Goal: Task Accomplishment & Management: Manage account settings

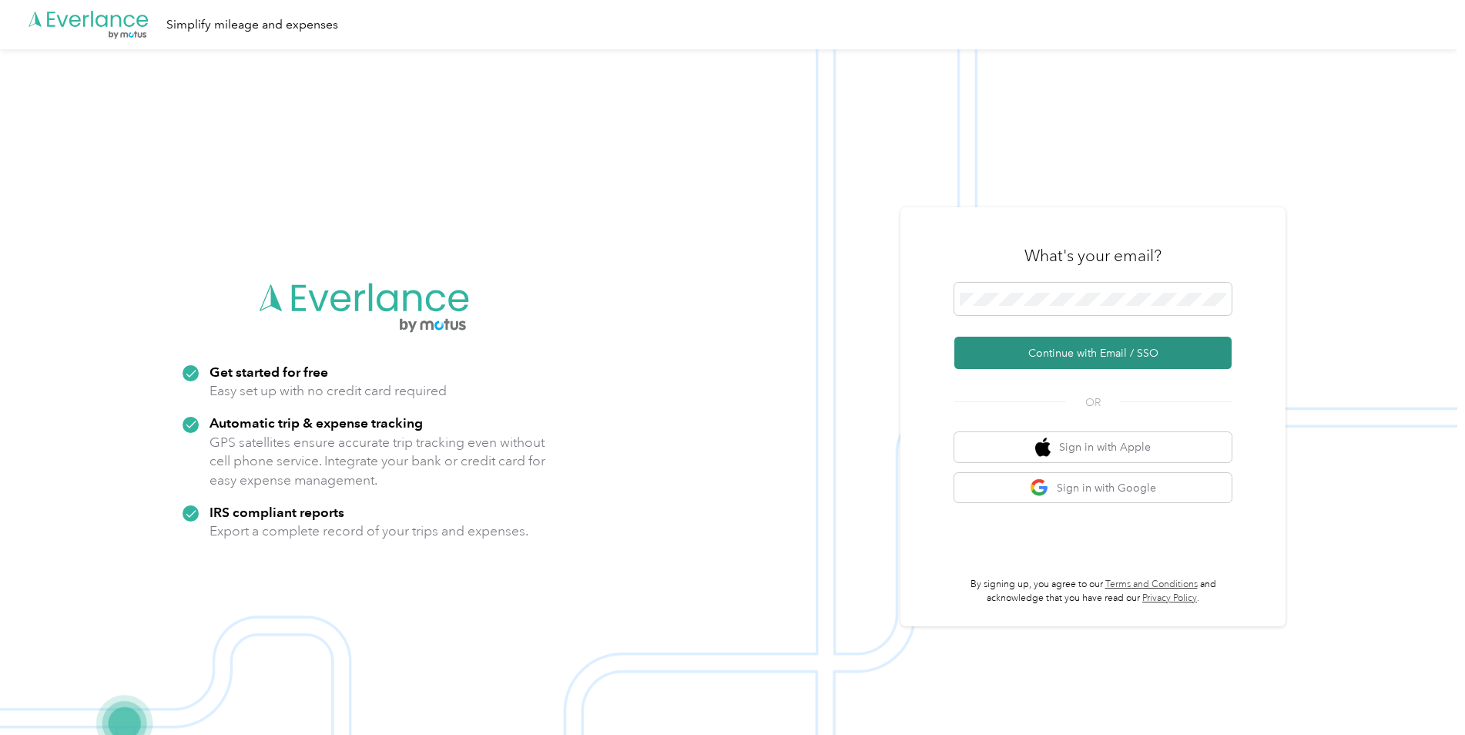
click at [1068, 349] on button "Continue with Email / SSO" at bounding box center [1092, 353] width 277 height 32
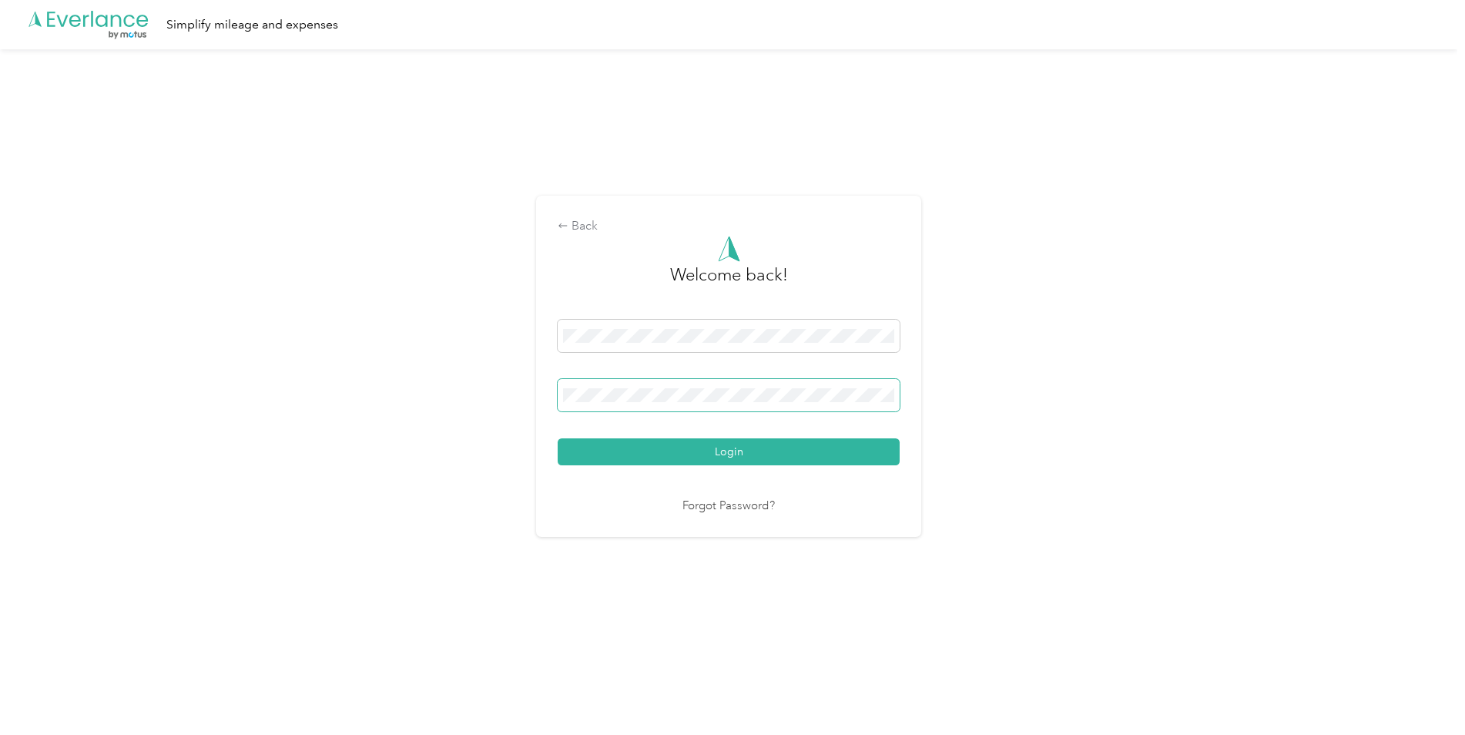
click at [849, 385] on span at bounding box center [729, 395] width 342 height 32
click at [836, 384] on span at bounding box center [729, 395] width 342 height 32
click at [802, 453] on button "Login" at bounding box center [729, 451] width 342 height 27
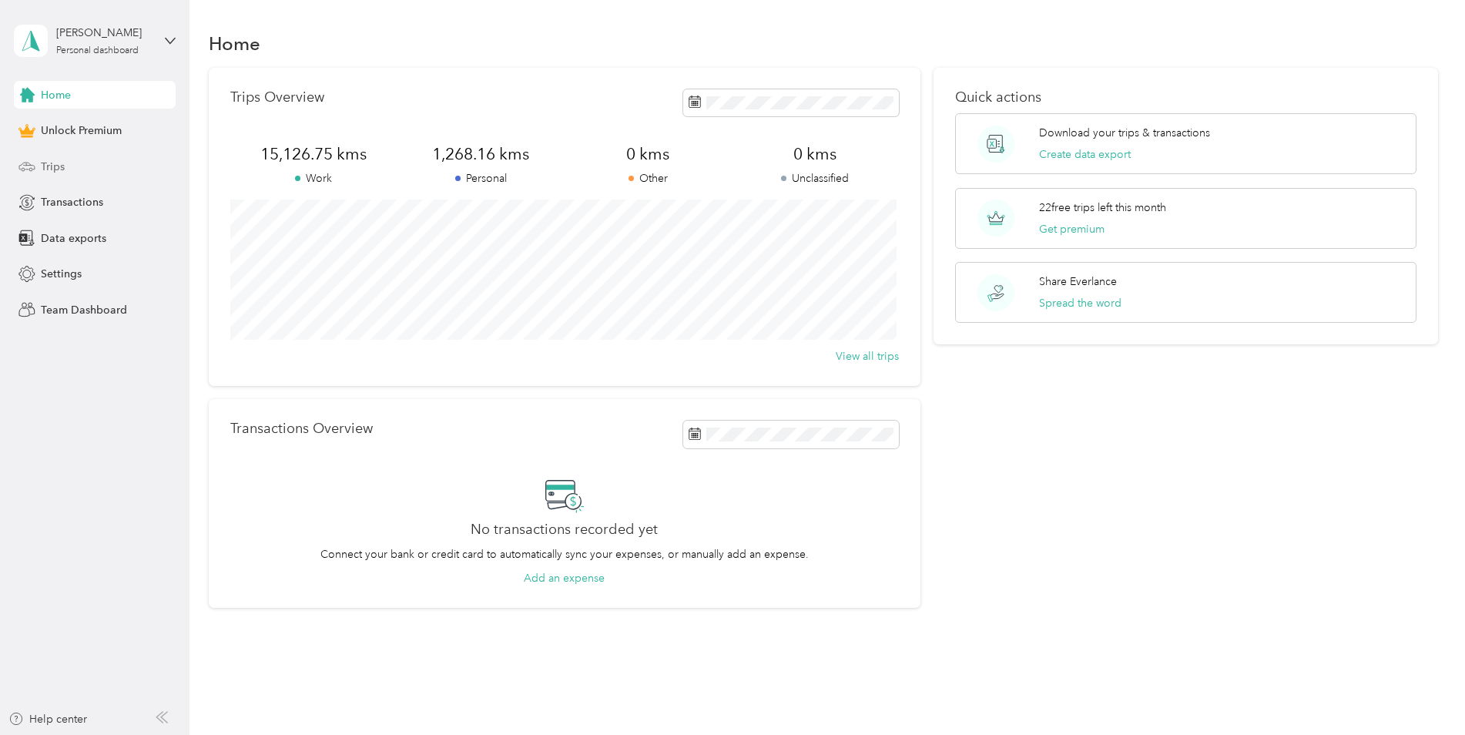
click at [47, 170] on span "Trips" at bounding box center [53, 167] width 24 height 16
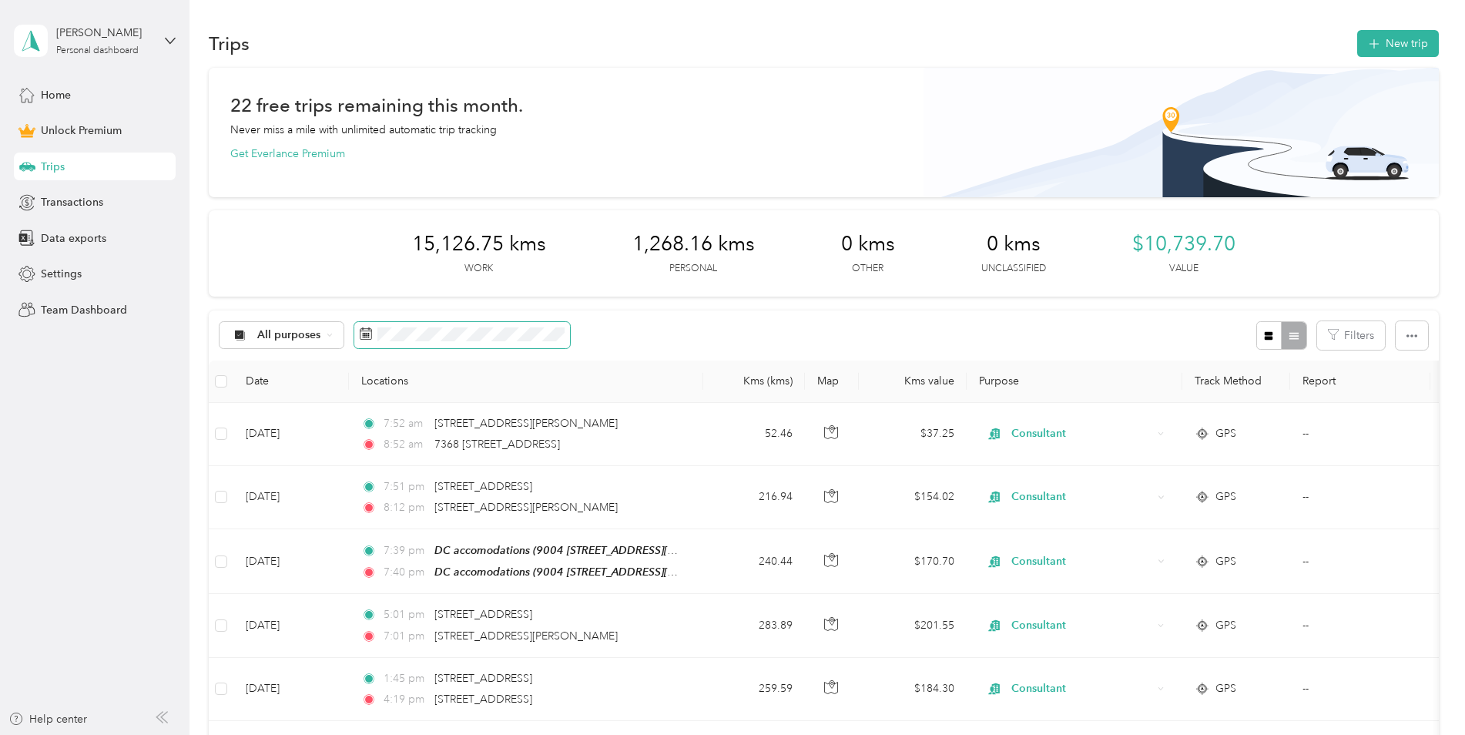
click at [370, 336] on icon at bounding box center [366, 333] width 12 height 12
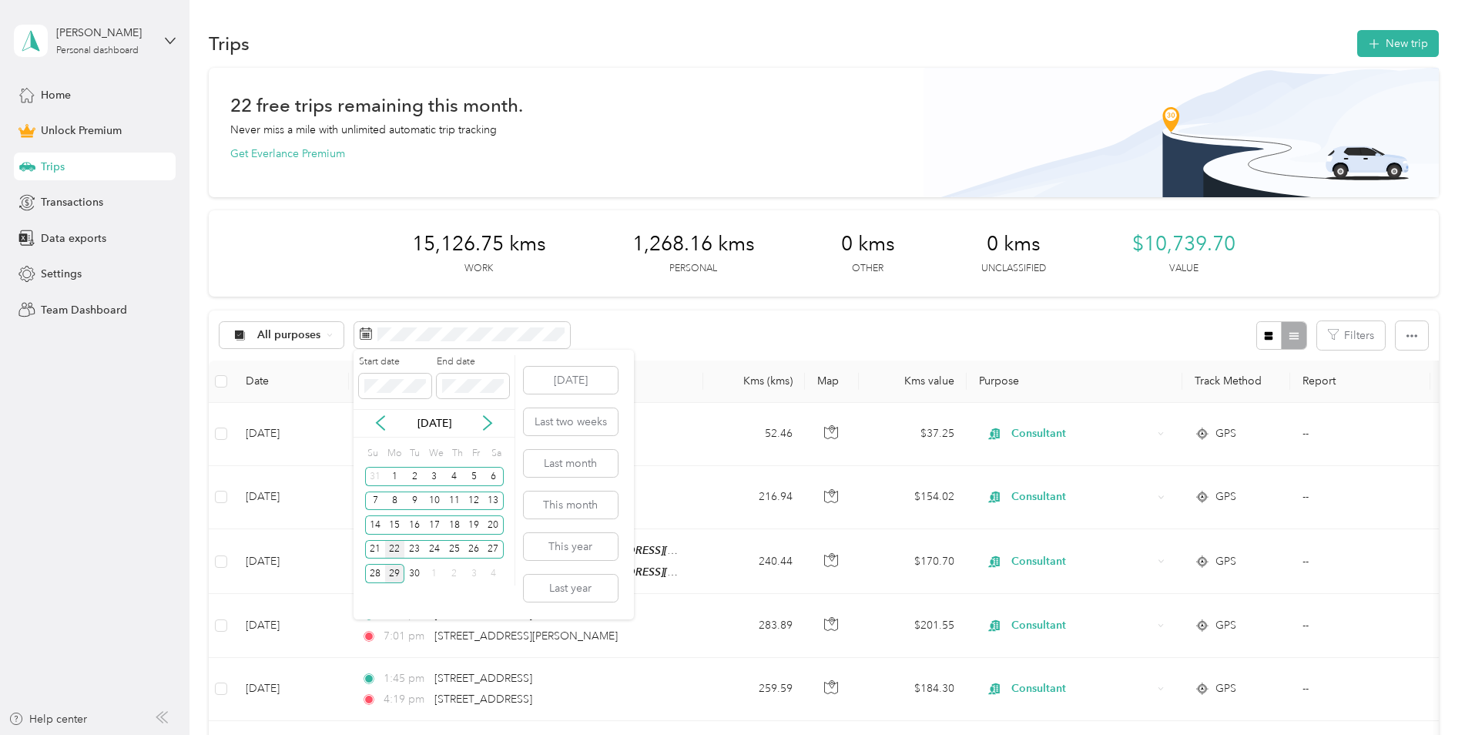
click at [390, 548] on div "22" at bounding box center [395, 549] width 20 height 19
click at [377, 571] on div "28" at bounding box center [375, 573] width 20 height 19
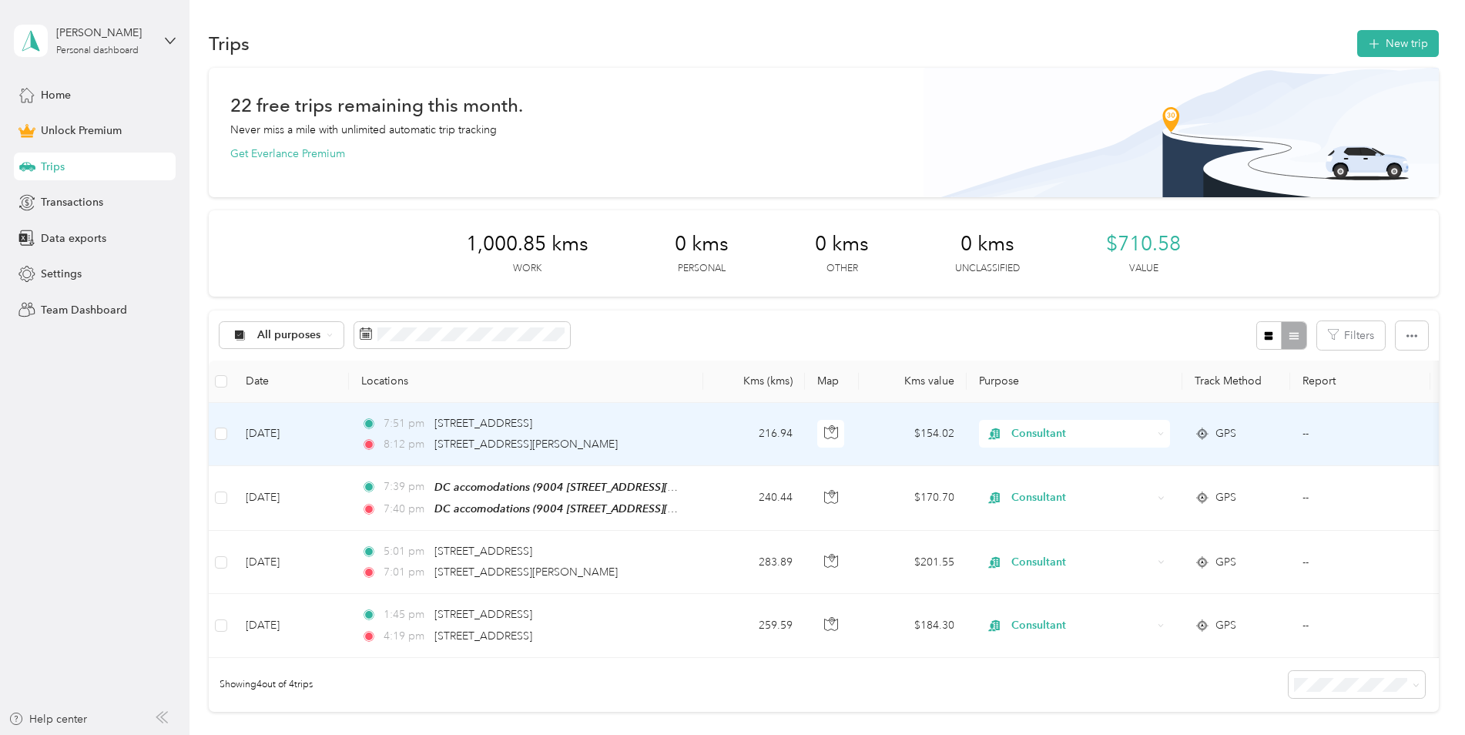
click at [1150, 437] on span "Consultant" at bounding box center [1081, 433] width 141 height 17
click at [1099, 464] on span "Work" at bounding box center [1087, 462] width 142 height 16
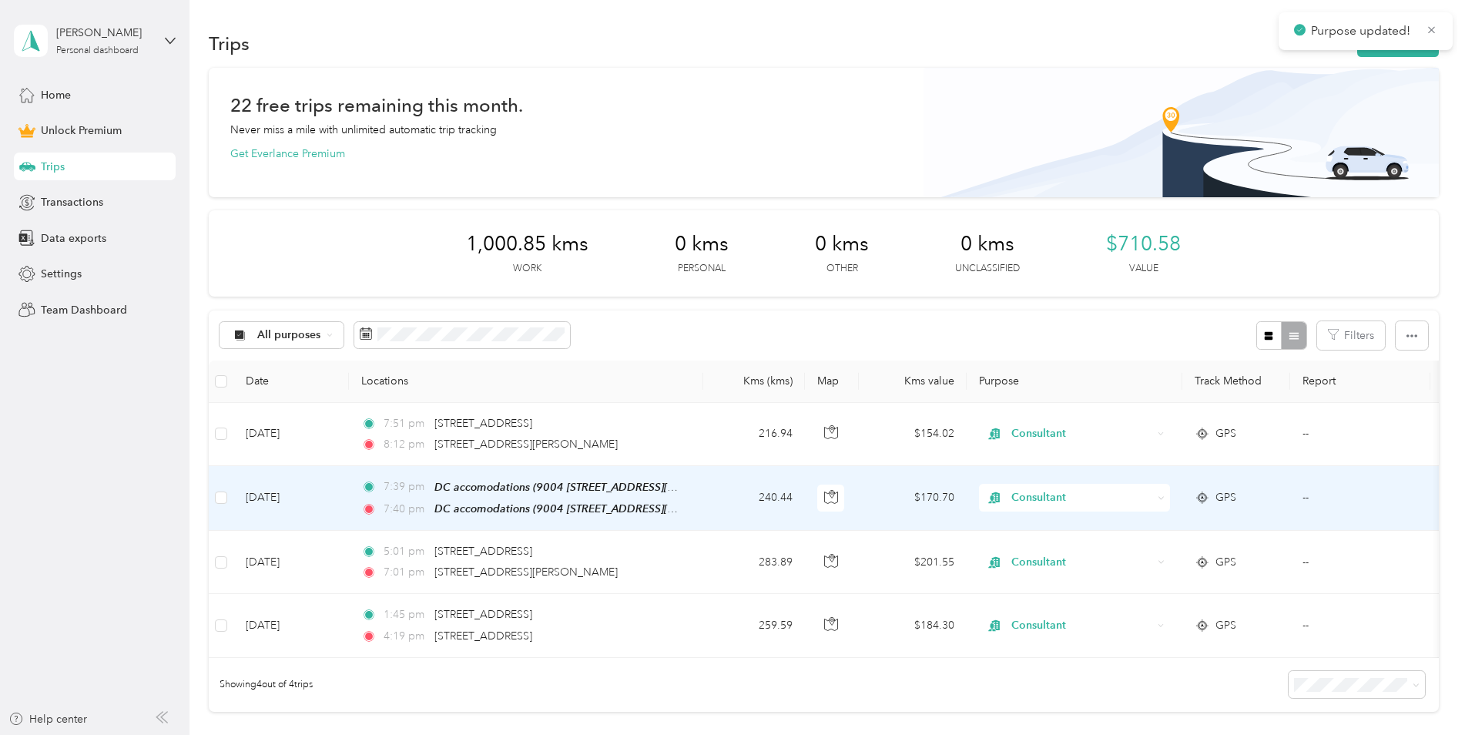
click at [1104, 493] on span "Consultant" at bounding box center [1081, 497] width 141 height 17
drag, startPoint x: 1093, startPoint y: 518, endPoint x: 1087, endPoint y: 528, distance: 11.8
click at [1092, 521] on span "Work" at bounding box center [1087, 525] width 142 height 16
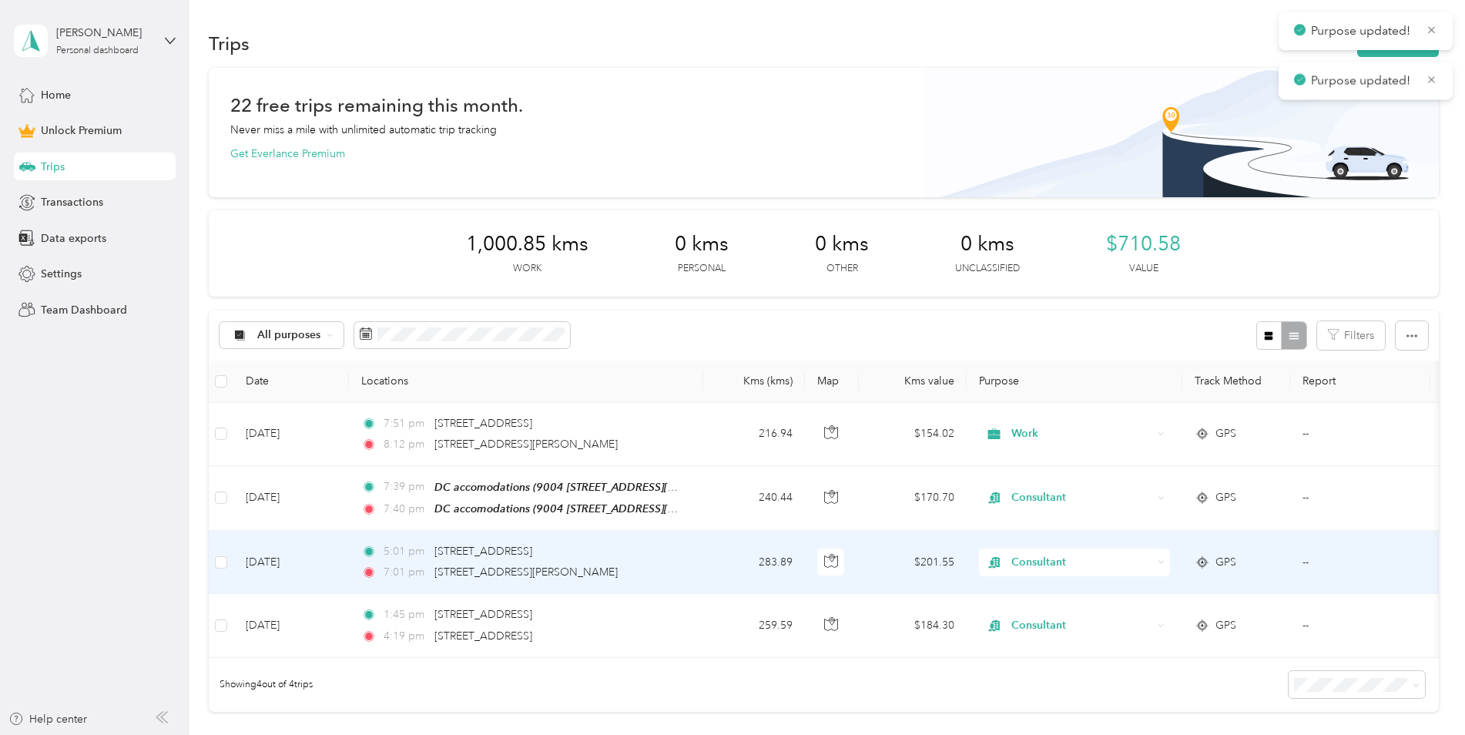
click at [1079, 554] on span "Consultant" at bounding box center [1081, 562] width 141 height 17
click at [1083, 347] on li "Work" at bounding box center [1074, 343] width 191 height 27
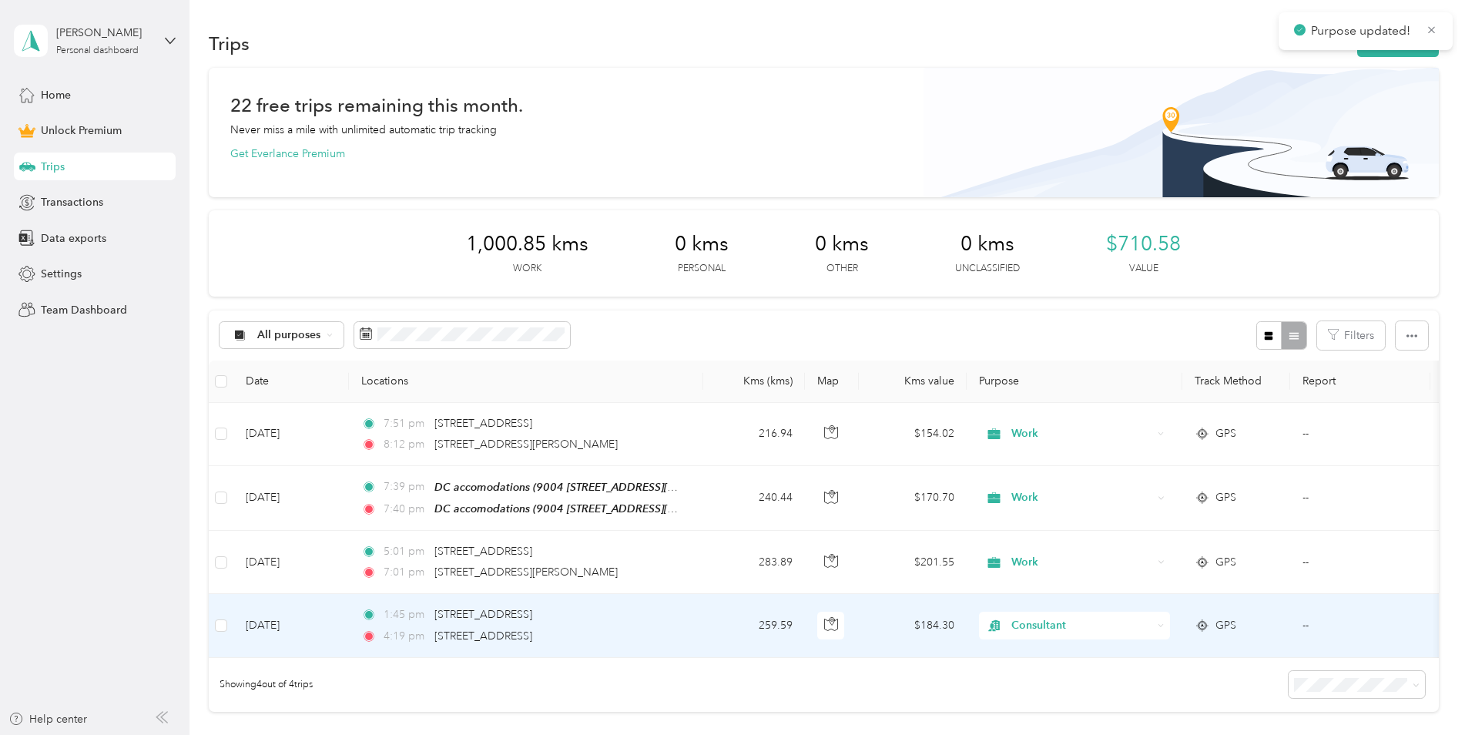
click at [1069, 626] on span "Consultant" at bounding box center [1081, 625] width 141 height 17
click at [1060, 410] on li "Work" at bounding box center [1074, 406] width 191 height 27
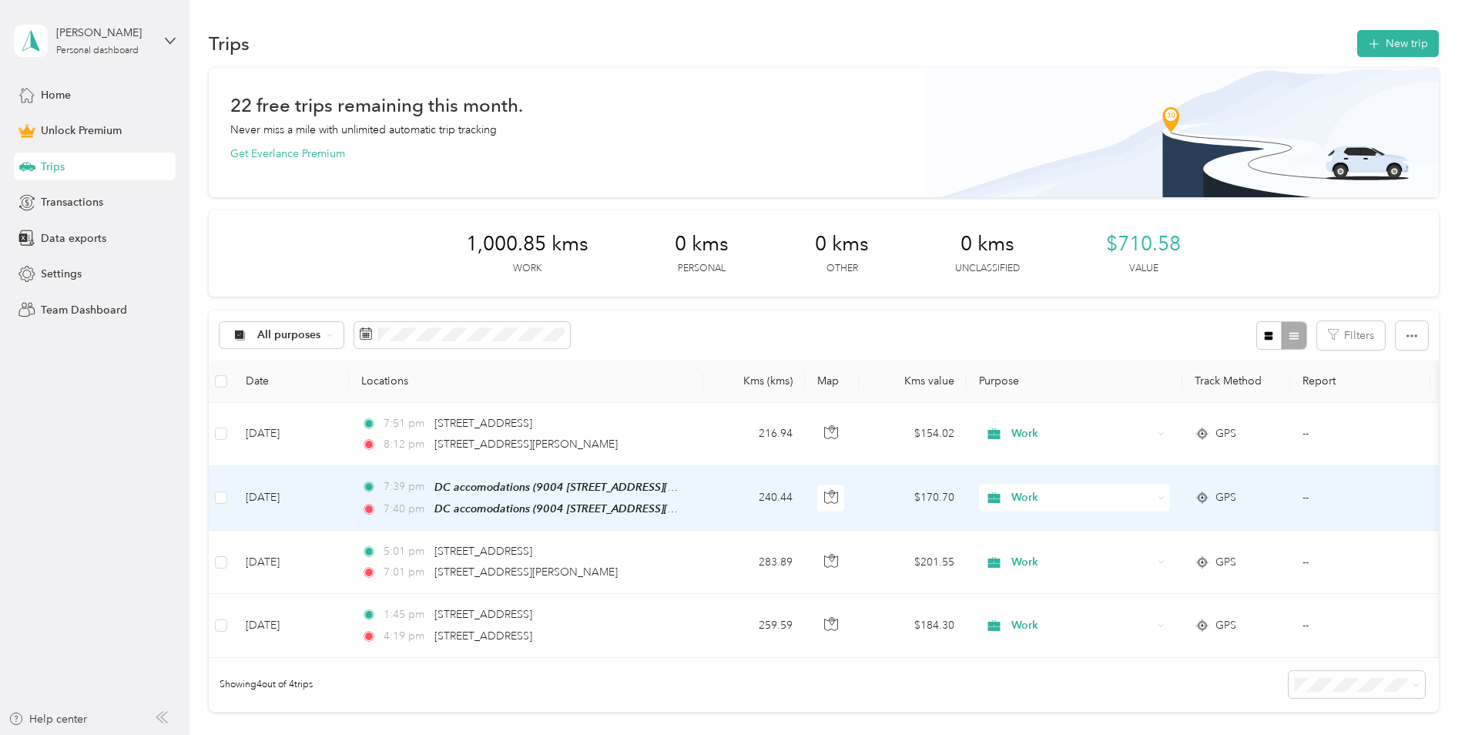
click at [346, 497] on td "[DATE]" at bounding box center [291, 498] width 116 height 65
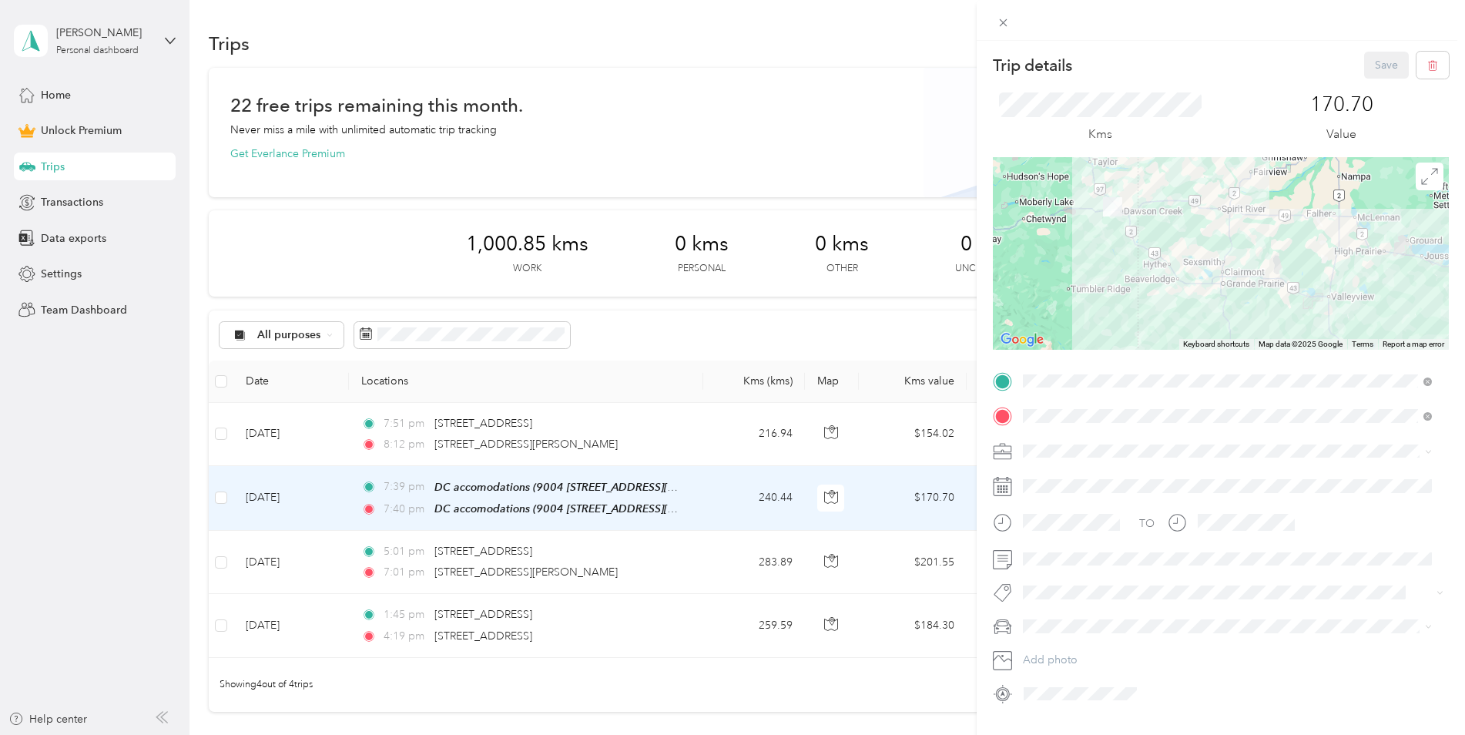
click at [324, 433] on div "Trip details Save This trip cannot be edited because it is either under review,…" at bounding box center [732, 367] width 1465 height 735
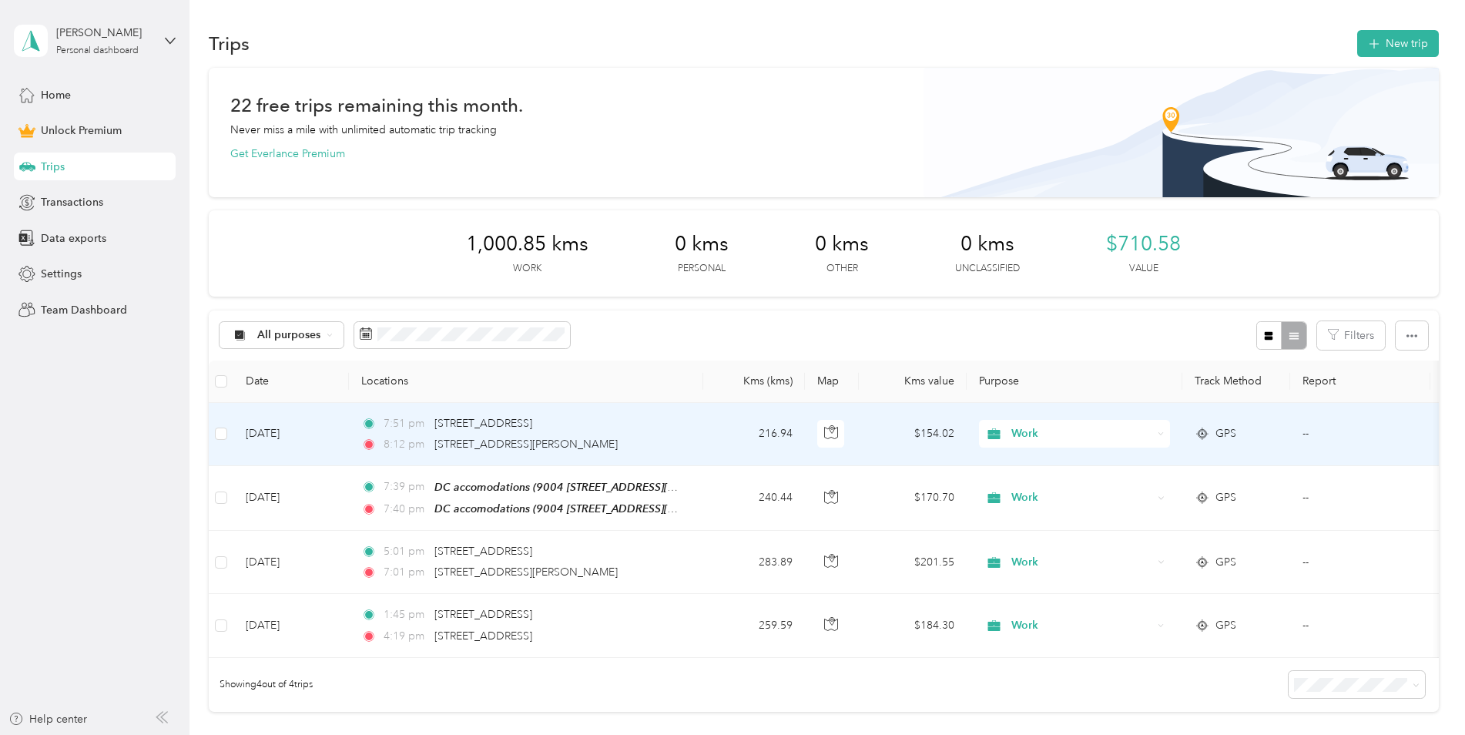
click at [324, 433] on td "[DATE]" at bounding box center [291, 434] width 116 height 63
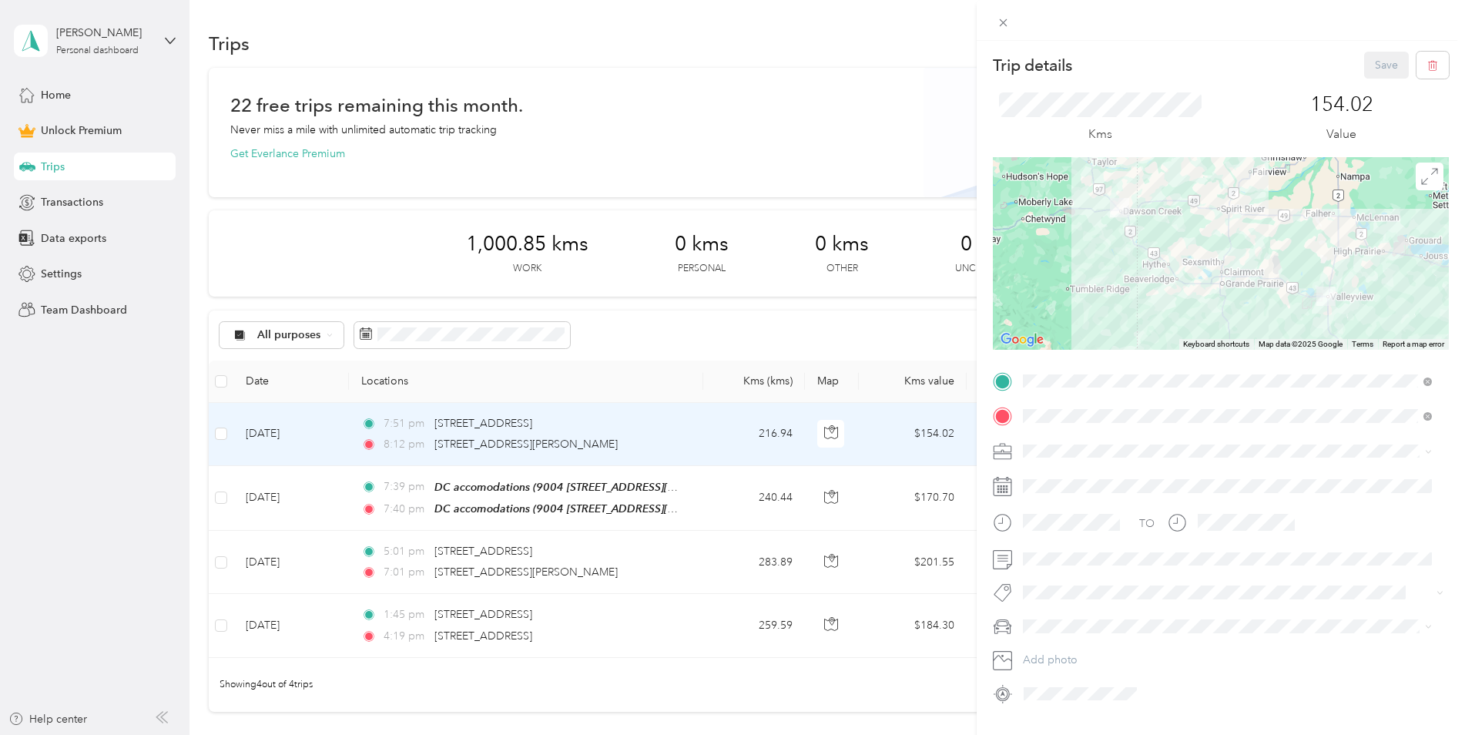
click at [324, 624] on div "Trip details Save This trip cannot be edited because it is either under review,…" at bounding box center [732, 367] width 1465 height 735
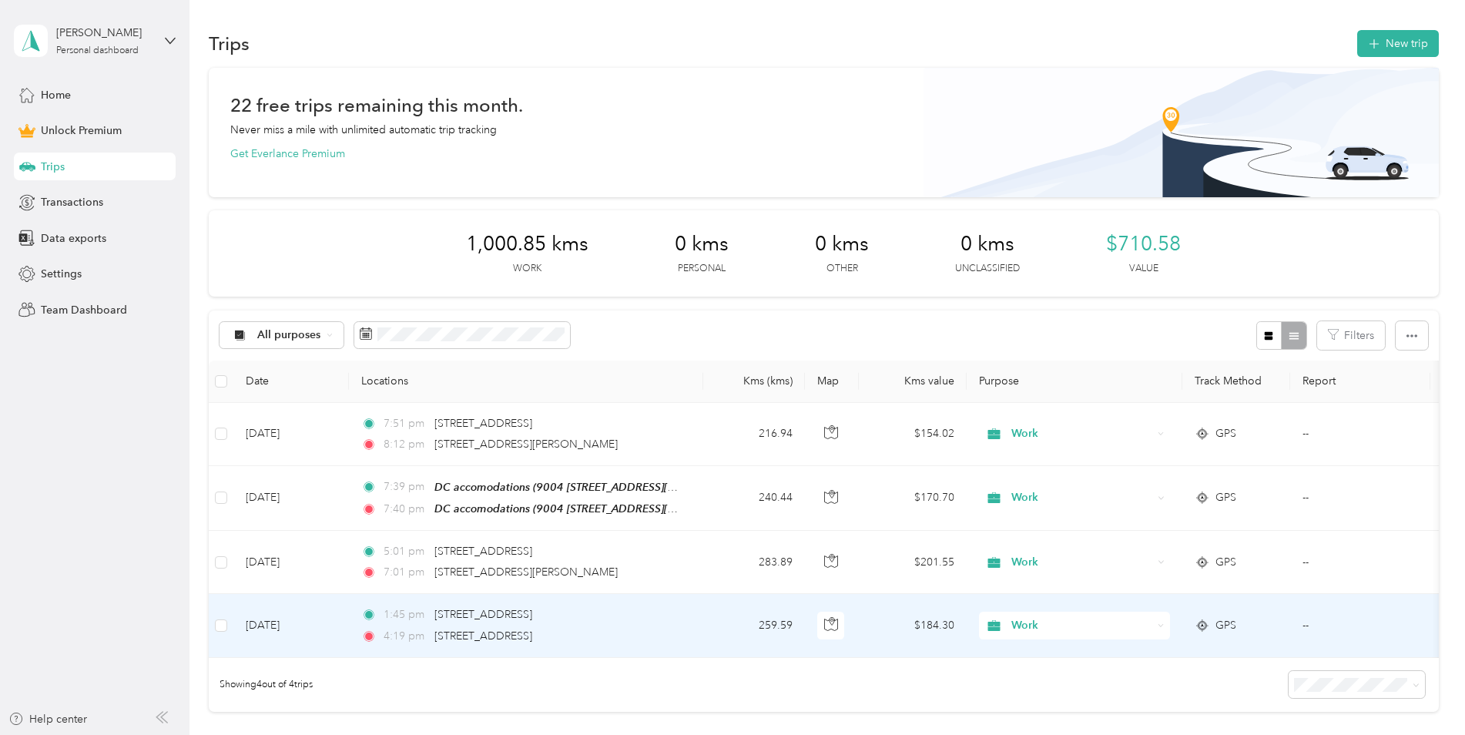
click at [324, 624] on td "[DATE]" at bounding box center [291, 625] width 116 height 63
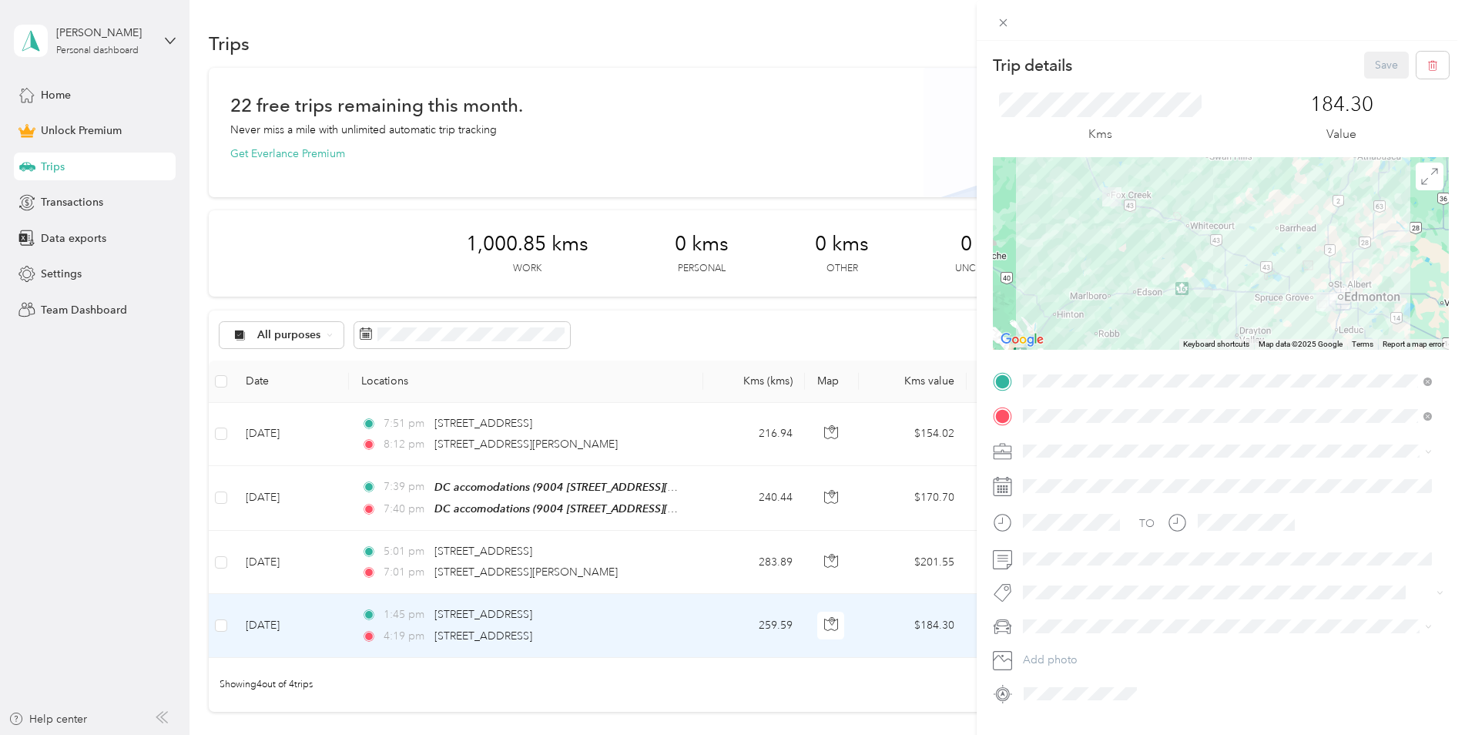
click at [333, 566] on div "Trip details Save This trip cannot be edited because it is either under review,…" at bounding box center [732, 367] width 1465 height 735
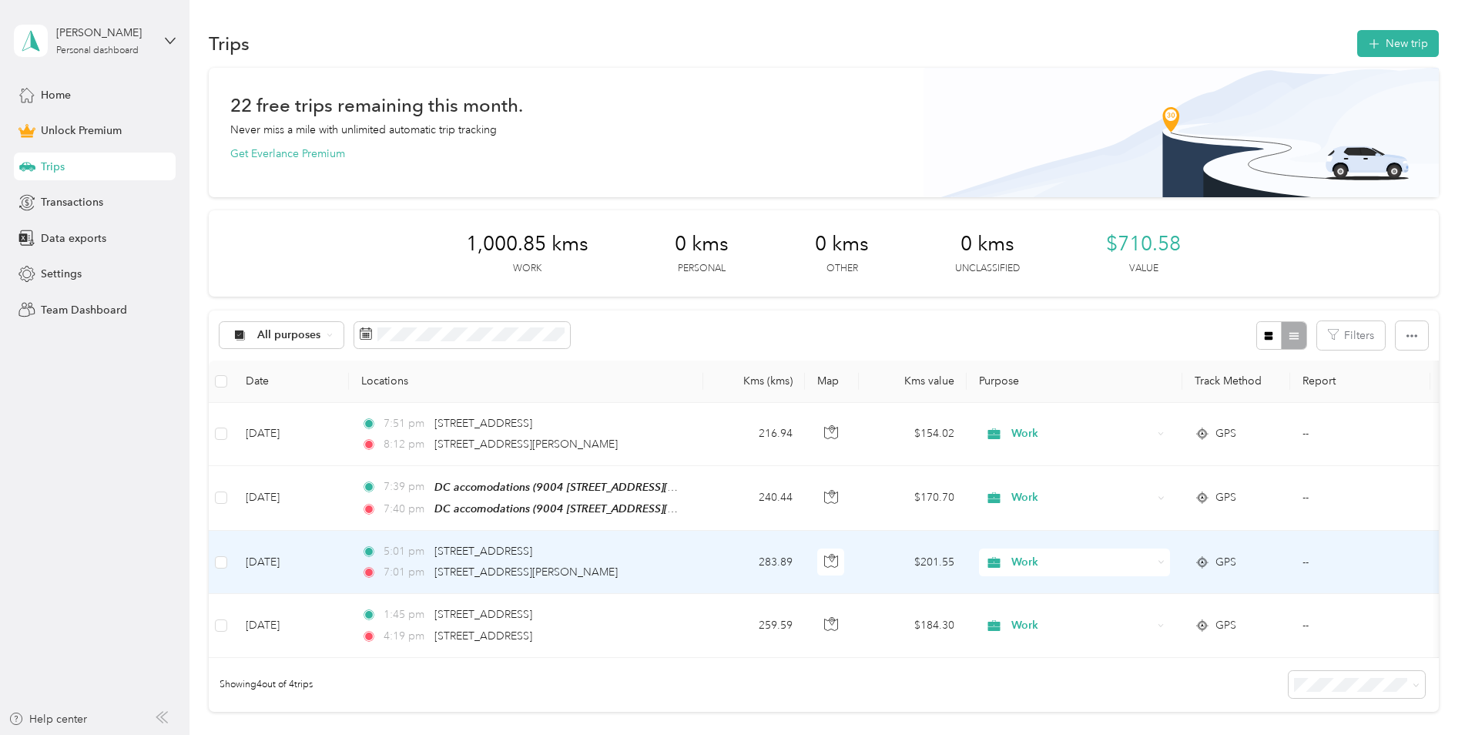
click at [333, 558] on td "[DATE]" at bounding box center [291, 562] width 116 height 63
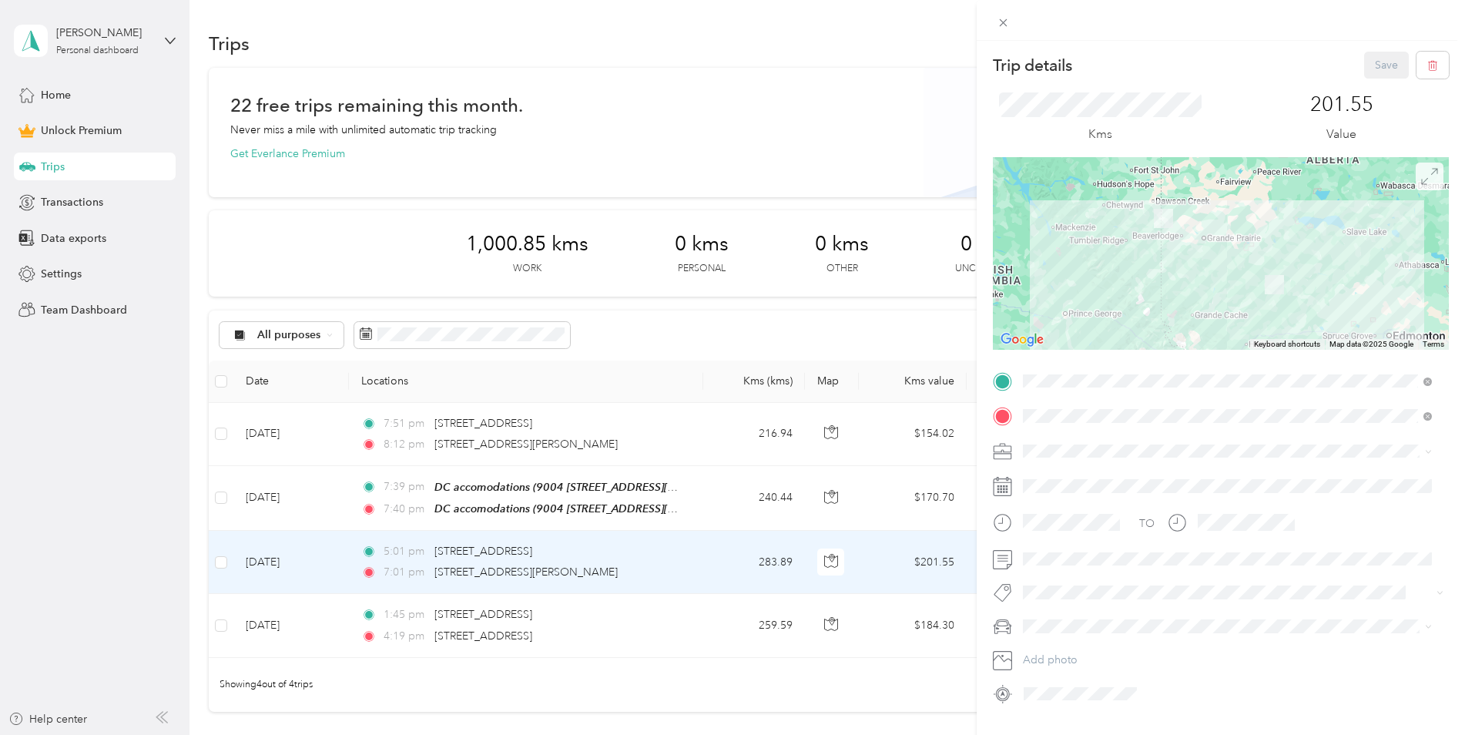
click at [1415, 177] on span at bounding box center [1429, 176] width 28 height 28
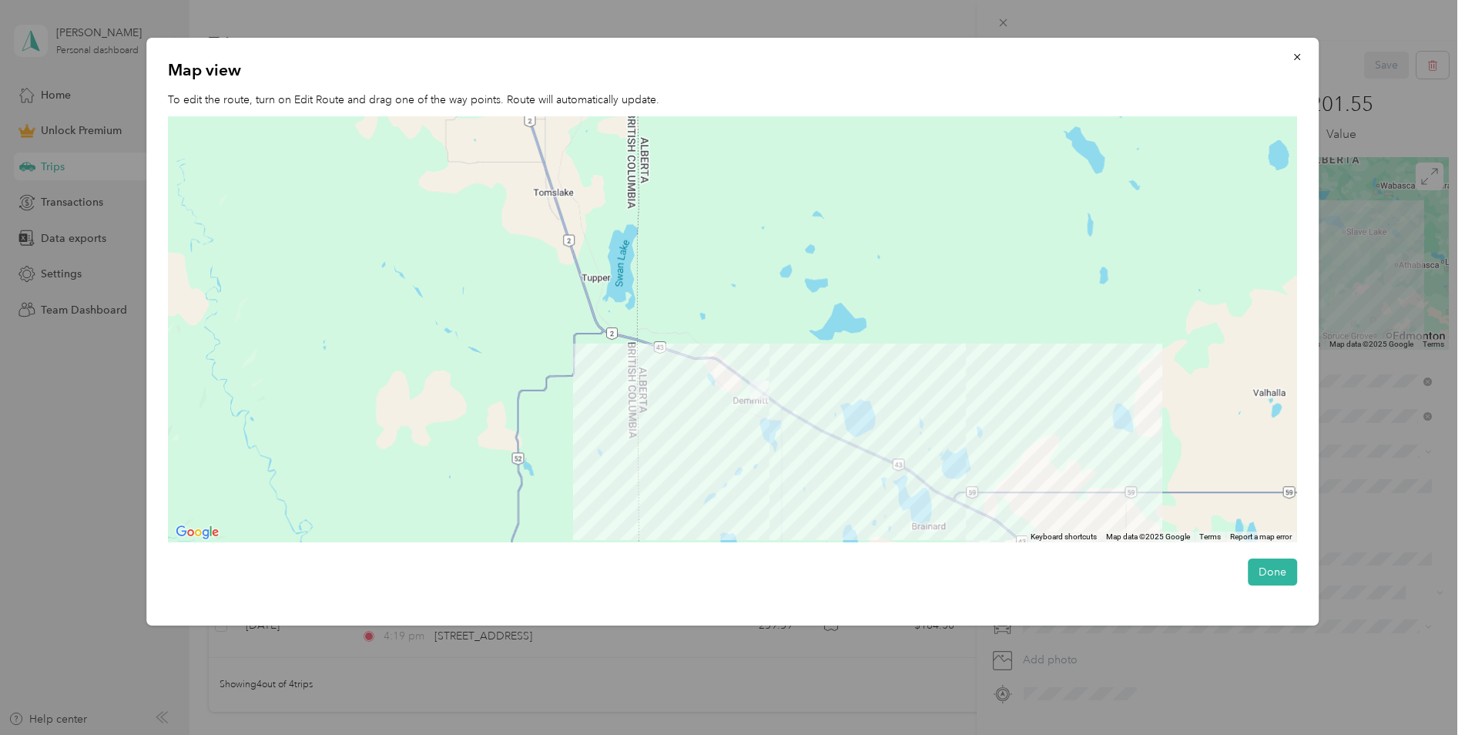
drag, startPoint x: 495, startPoint y: 205, endPoint x: 566, endPoint y: 496, distance: 299.6
click at [566, 496] on div at bounding box center [732, 329] width 1128 height 426
click at [1274, 571] on button "Done" at bounding box center [1272, 571] width 49 height 27
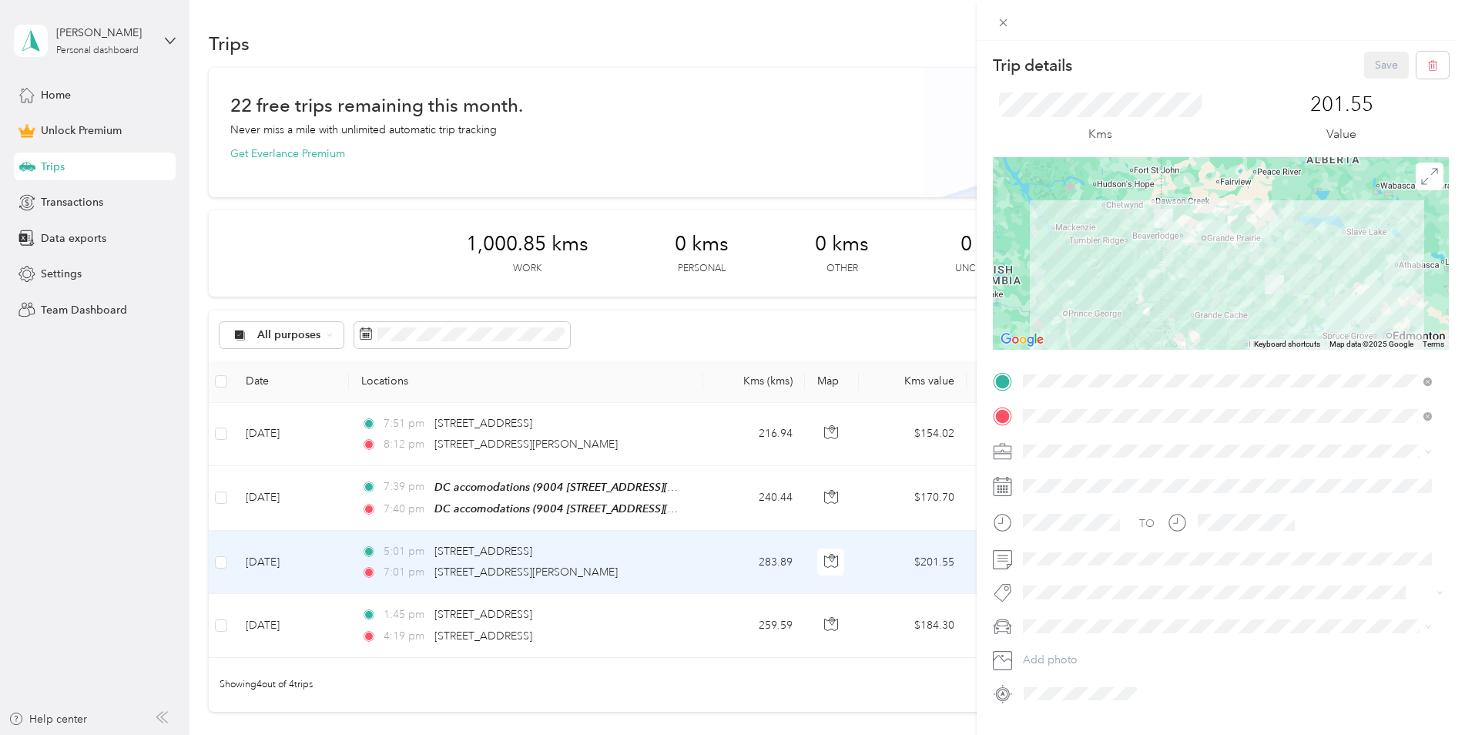
click at [320, 497] on div "Trip details Save This trip cannot be edited because it is either under review,…" at bounding box center [732, 367] width 1465 height 735
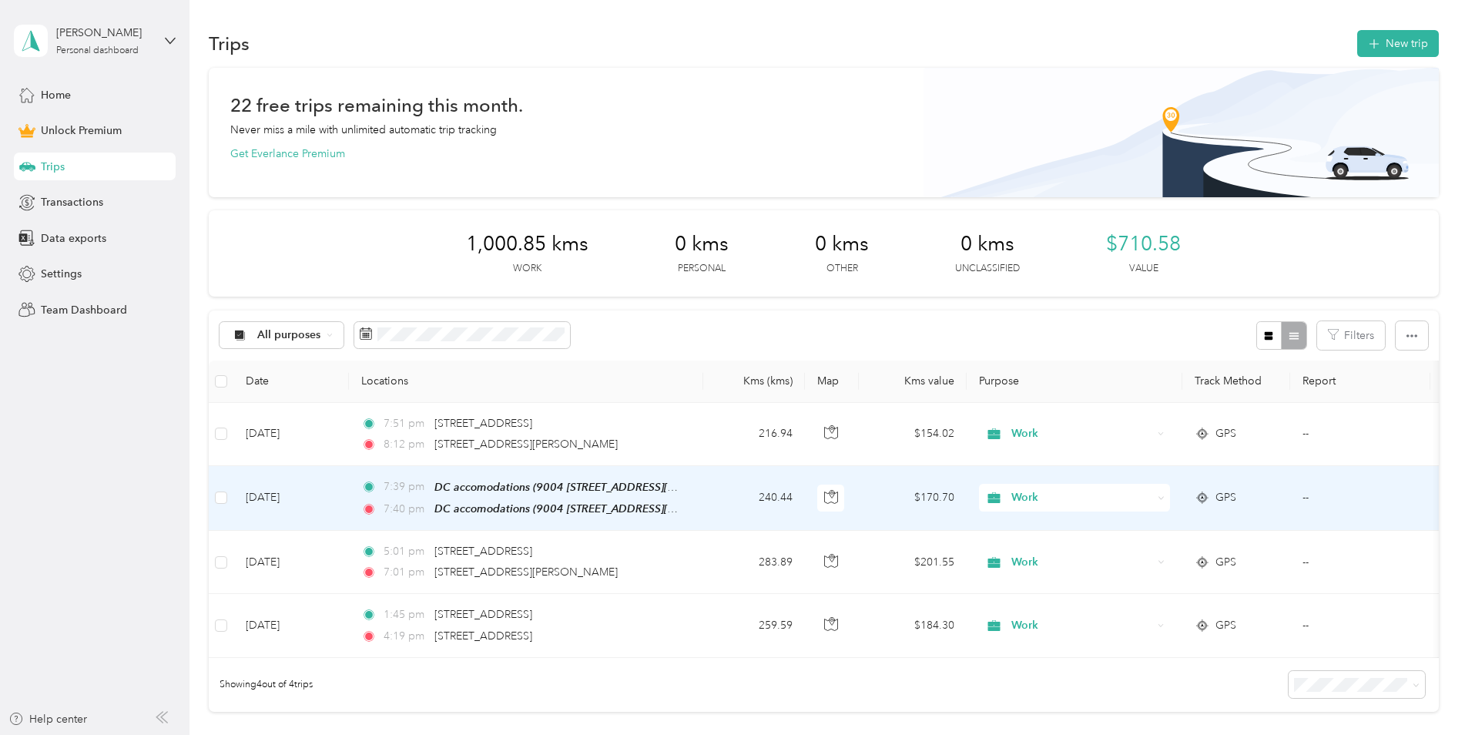
click at [320, 497] on td "[DATE]" at bounding box center [291, 498] width 116 height 65
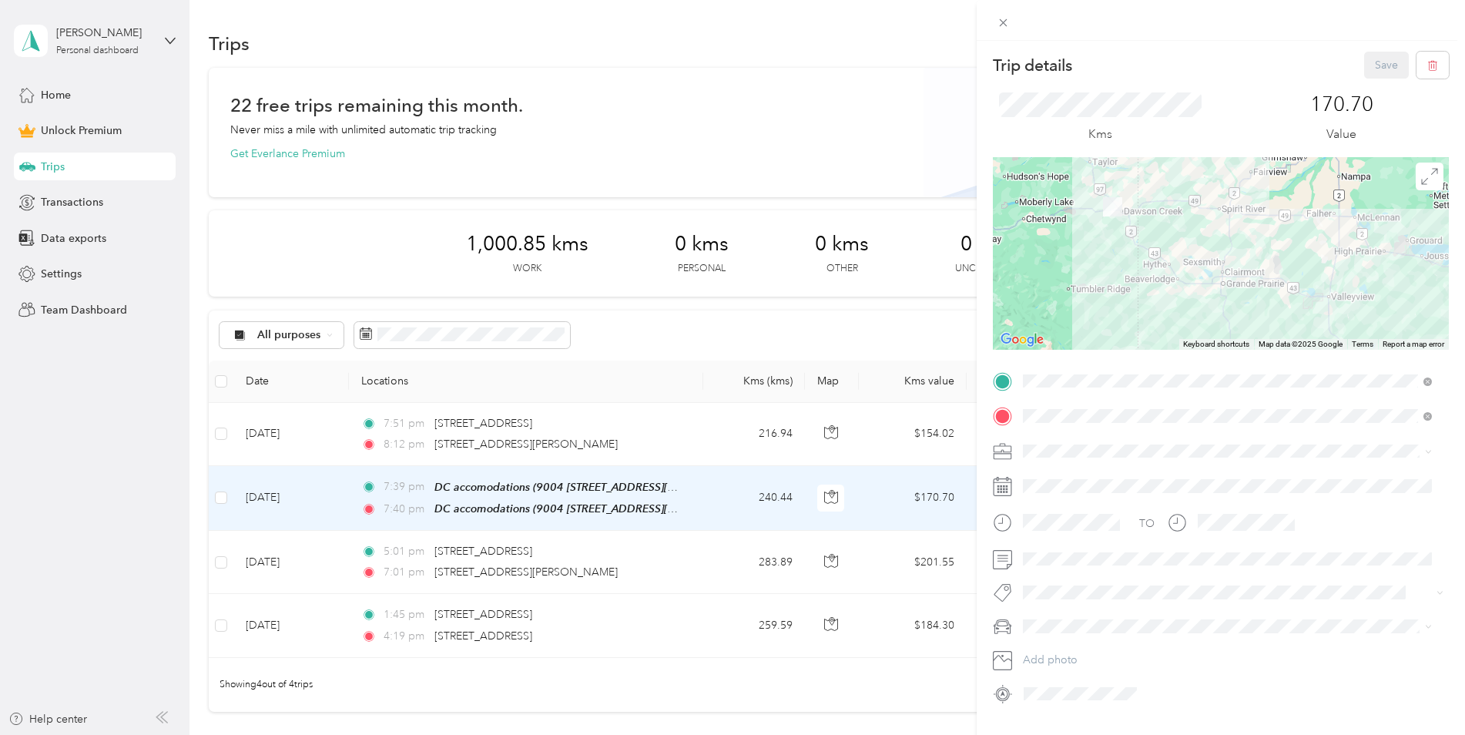
click at [327, 434] on div "Trip details Save This trip cannot be edited because it is either under review,…" at bounding box center [732, 367] width 1465 height 735
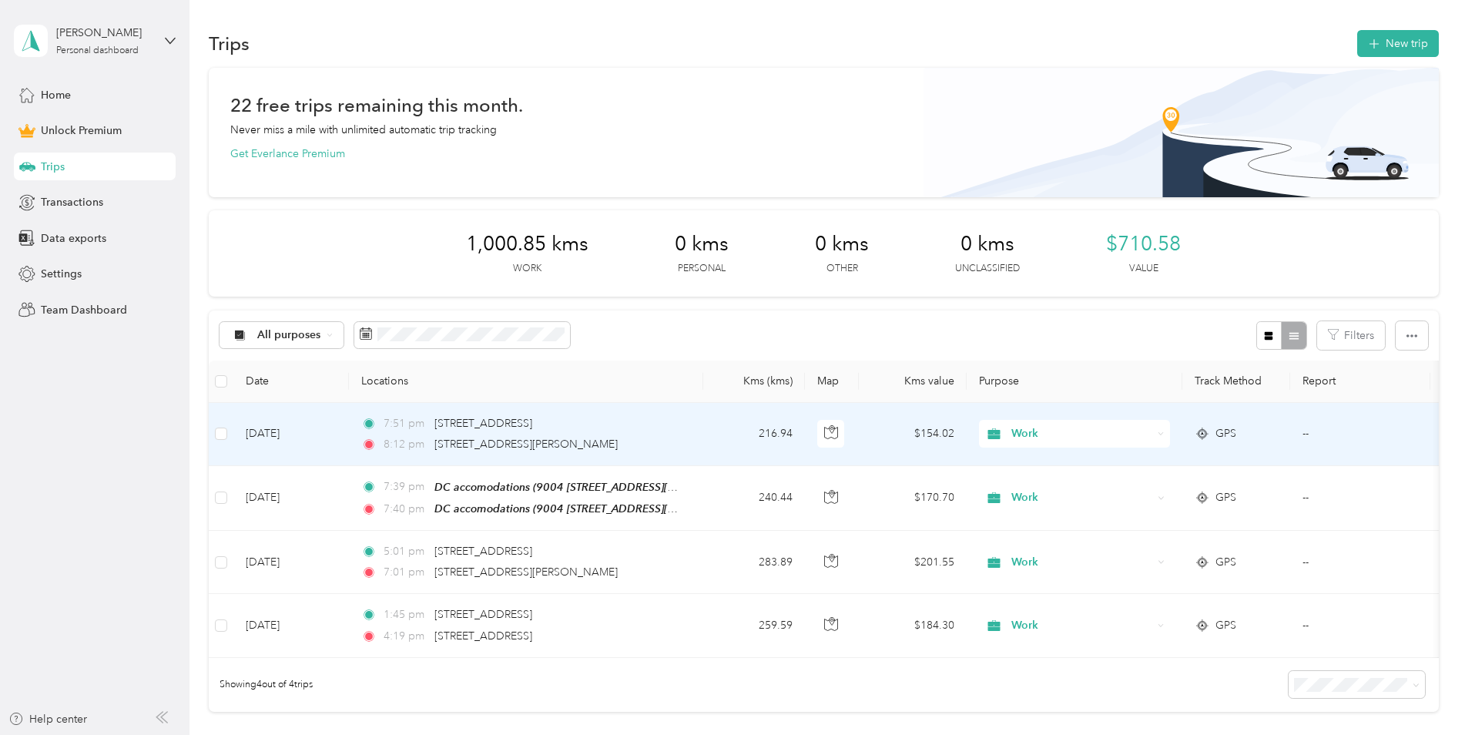
click at [327, 434] on td "[DATE]" at bounding box center [291, 434] width 116 height 63
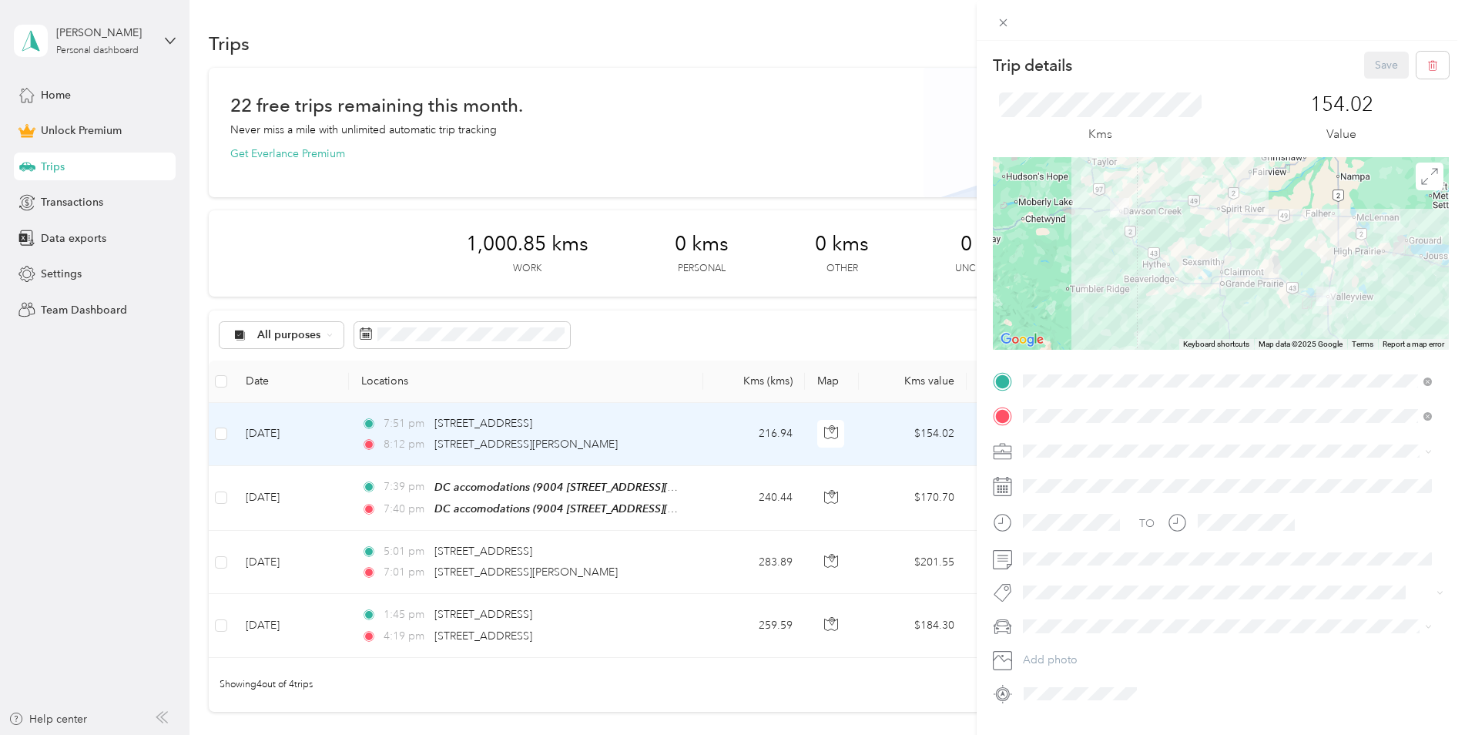
click at [330, 628] on div "Trip details Save This trip cannot be edited because it is either under review,…" at bounding box center [732, 367] width 1465 height 735
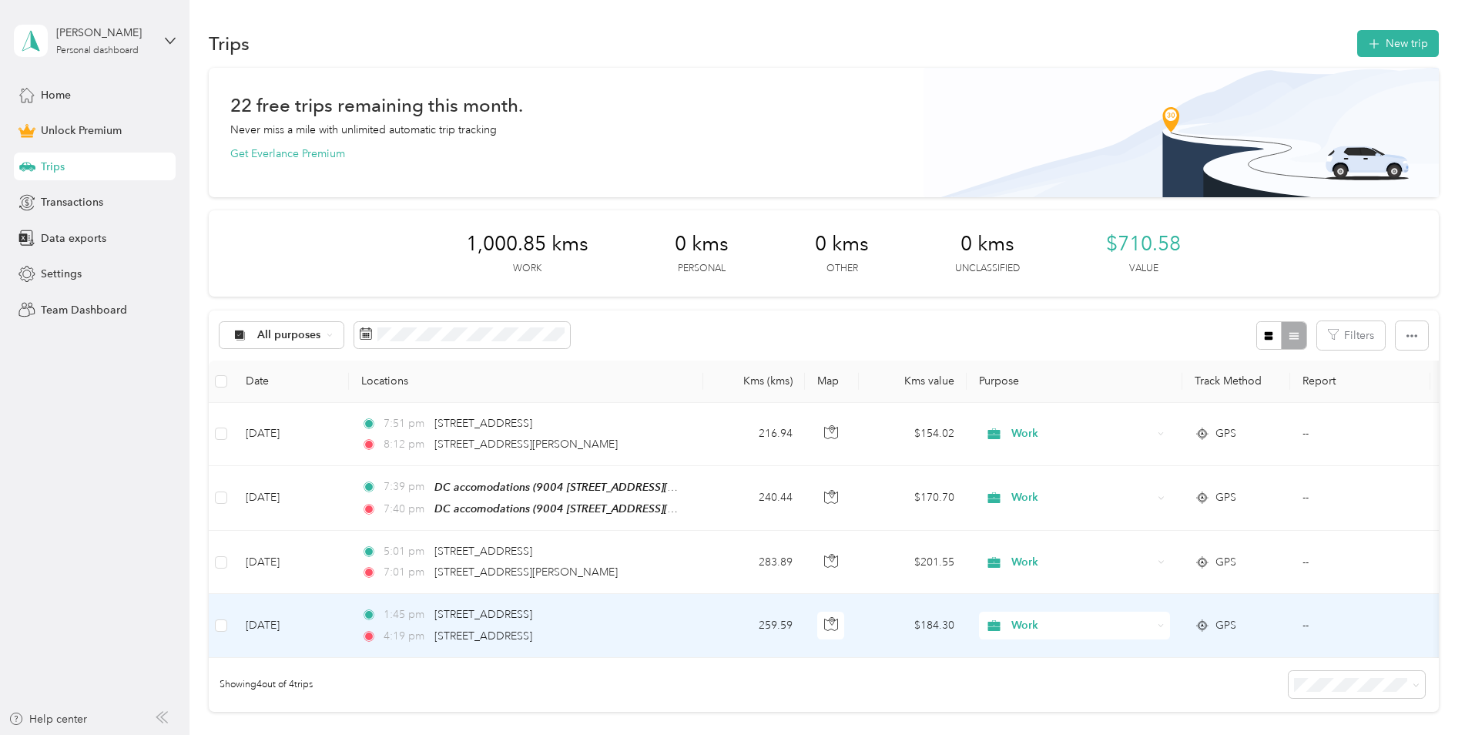
click at [323, 619] on td "[DATE]" at bounding box center [291, 625] width 116 height 63
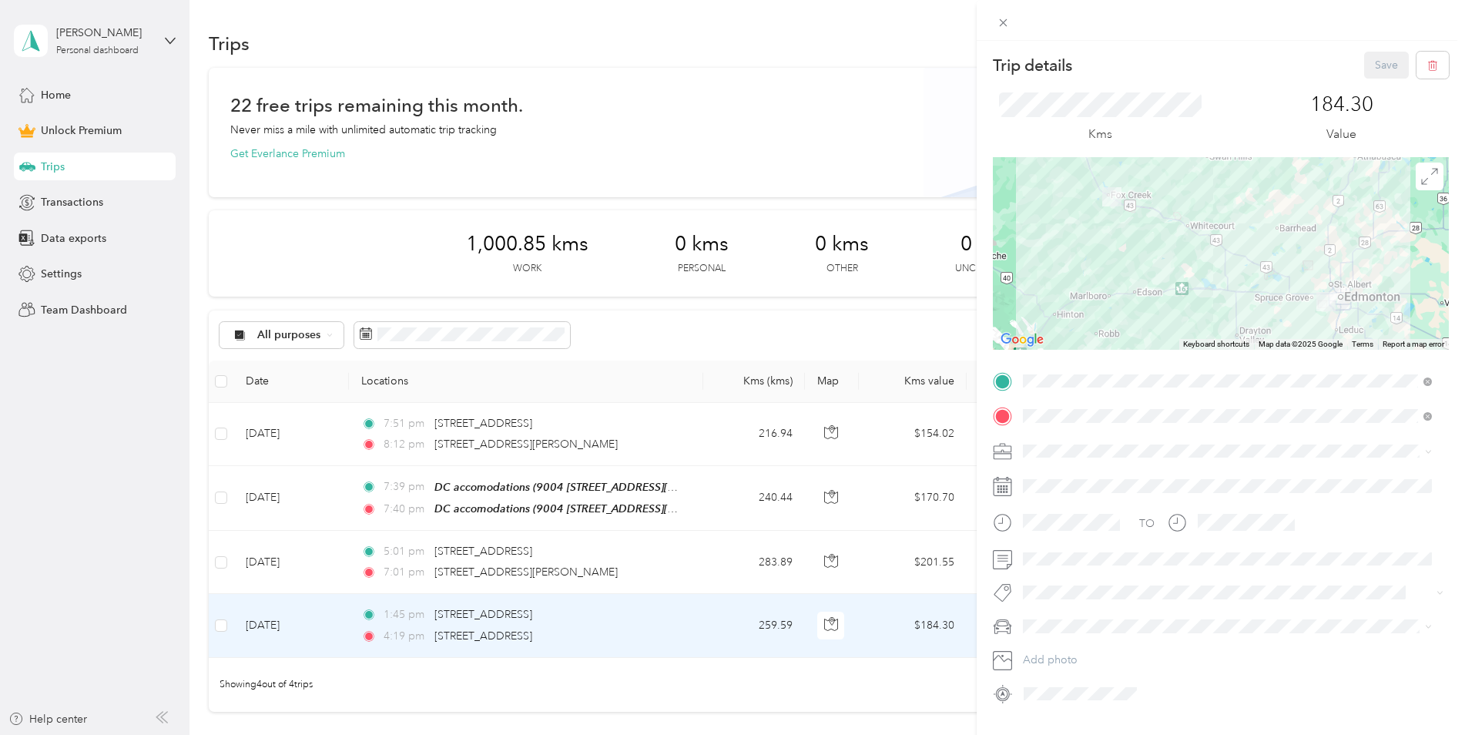
click at [331, 563] on div "Trip details Save This trip cannot be edited because it is either under review,…" at bounding box center [732, 367] width 1465 height 735
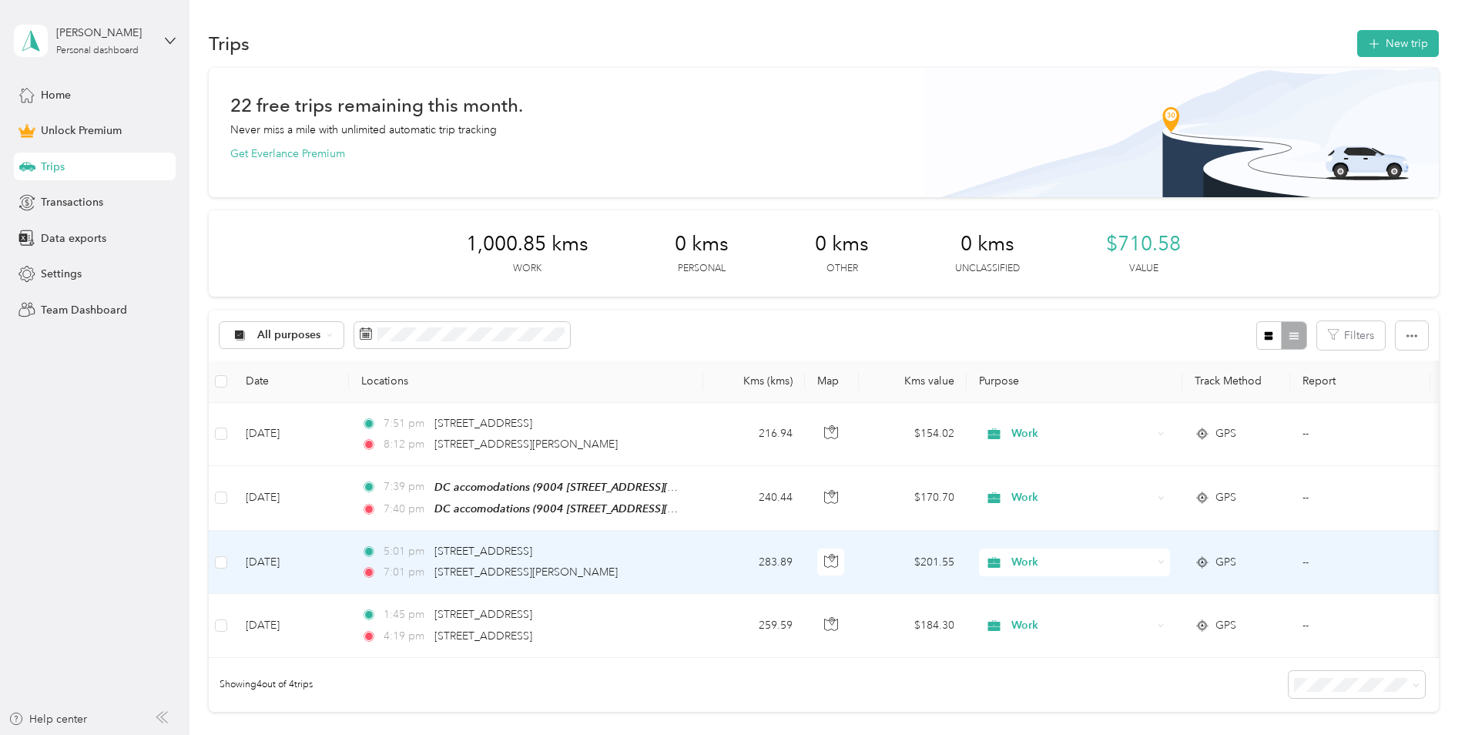
click at [331, 563] on td "[DATE]" at bounding box center [291, 562] width 116 height 63
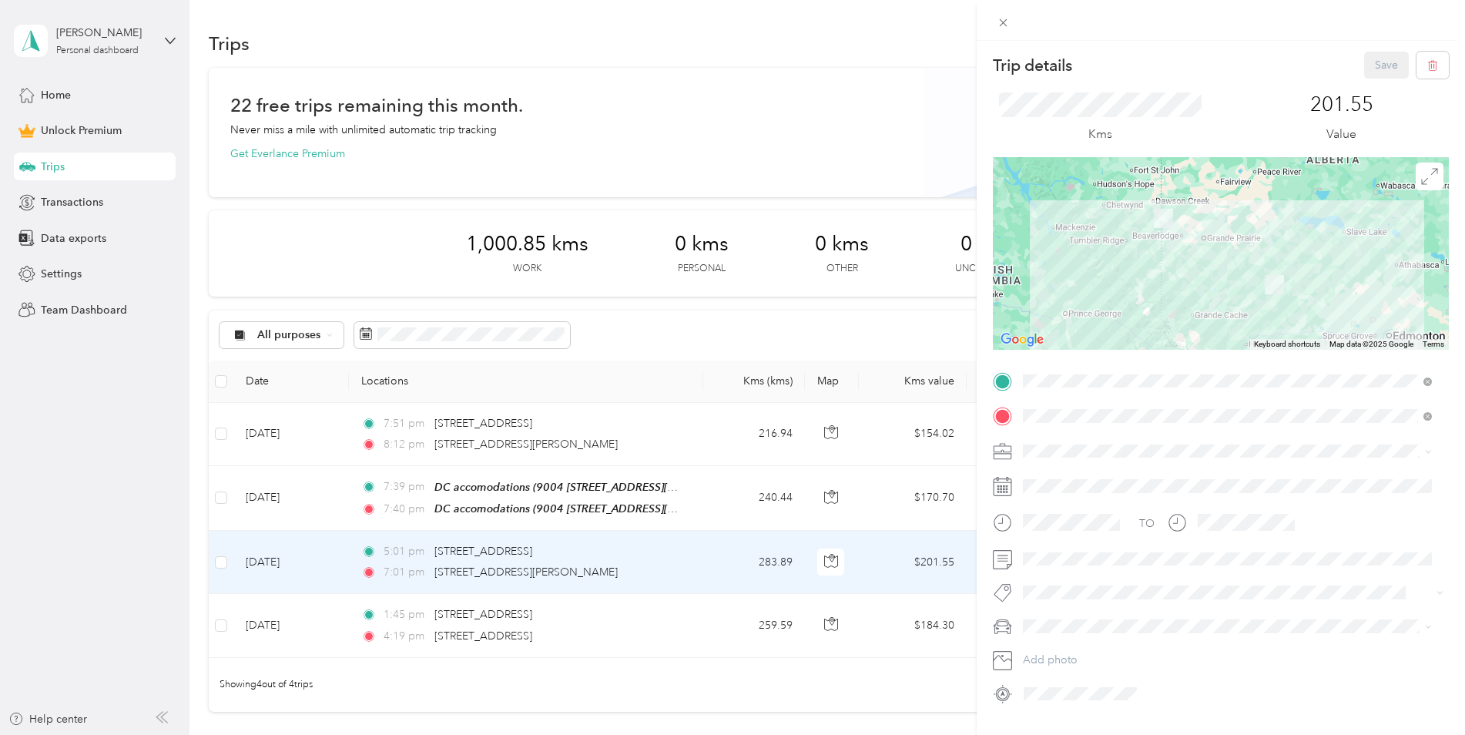
click at [323, 498] on div "Trip details Save This trip cannot be edited because it is either under review,…" at bounding box center [732, 367] width 1465 height 735
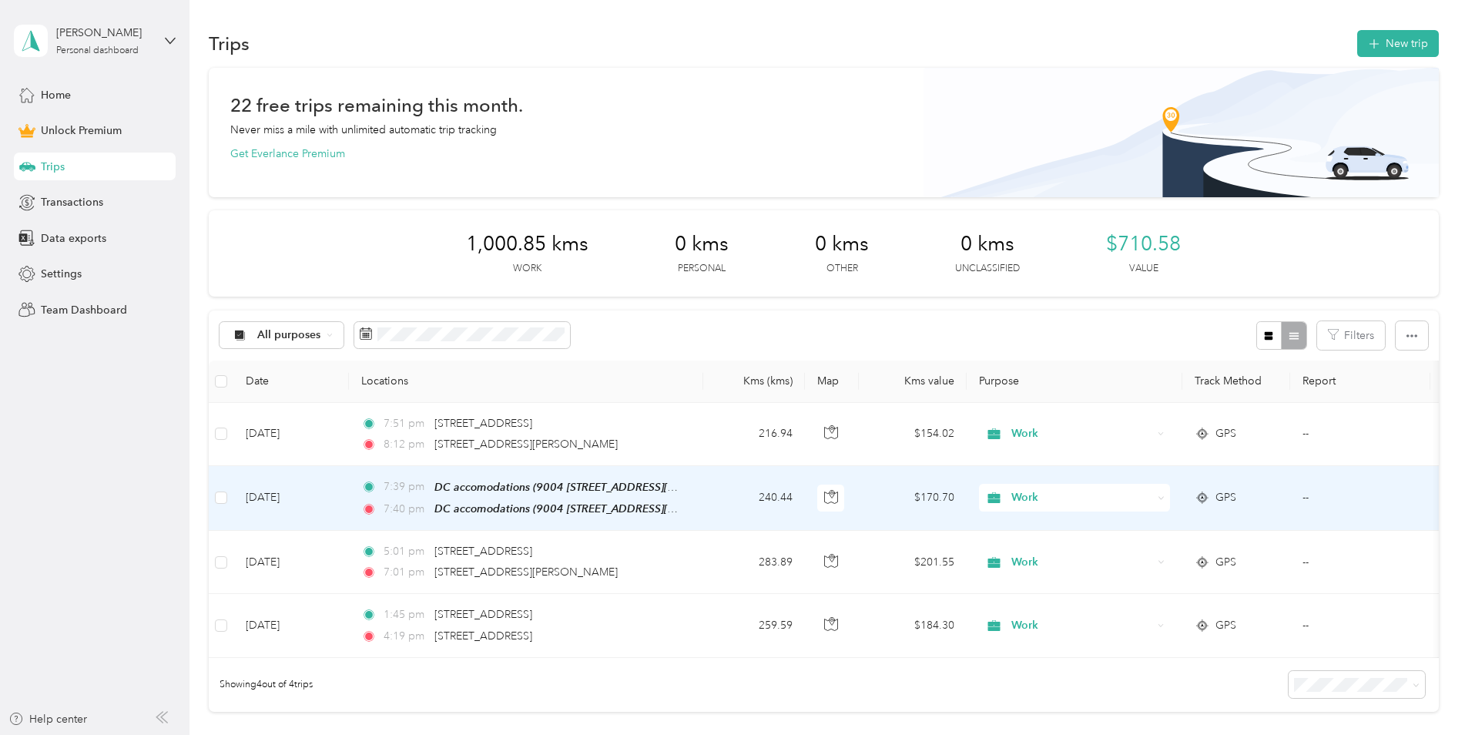
click at [323, 498] on td "[DATE]" at bounding box center [291, 498] width 116 height 65
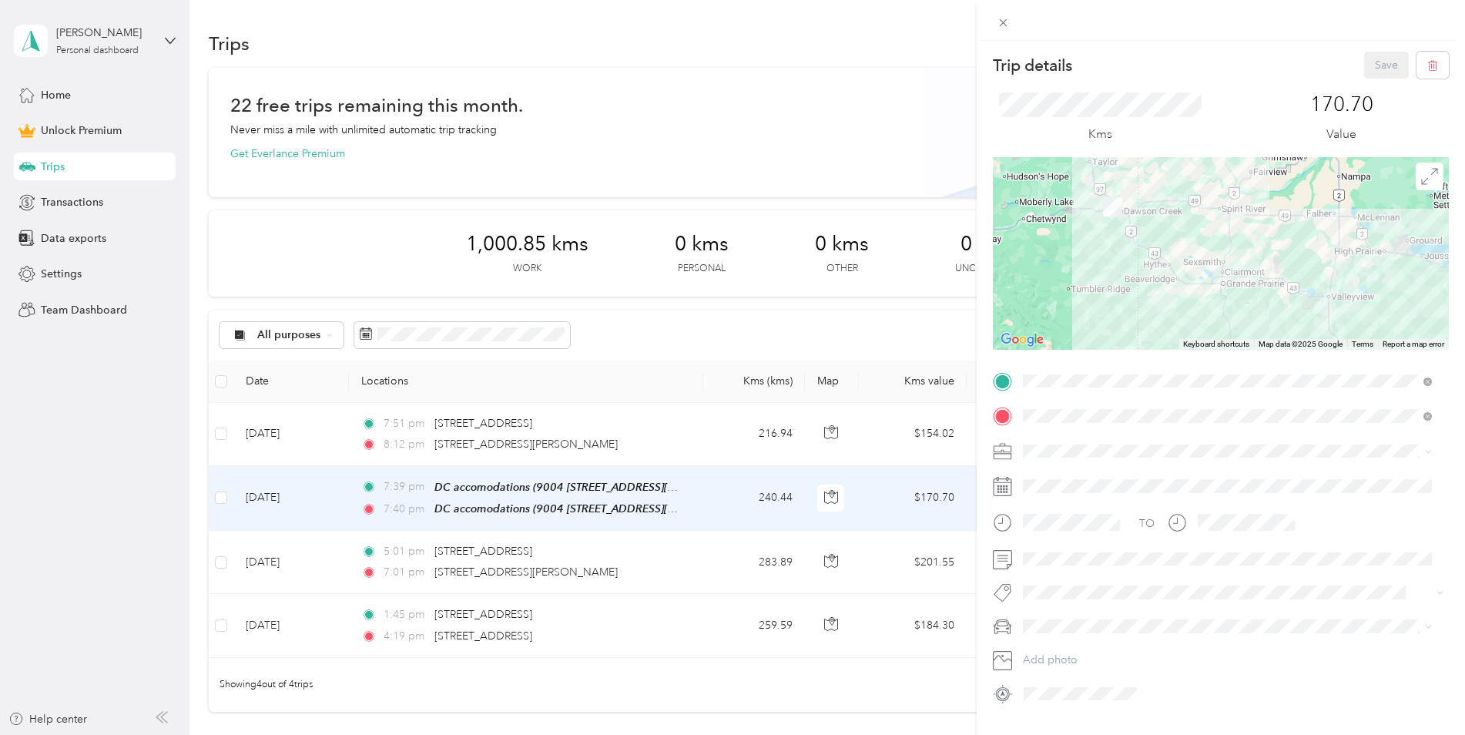
click at [548, 567] on div "Trip details Save This trip cannot be edited because it is either under review,…" at bounding box center [732, 367] width 1465 height 735
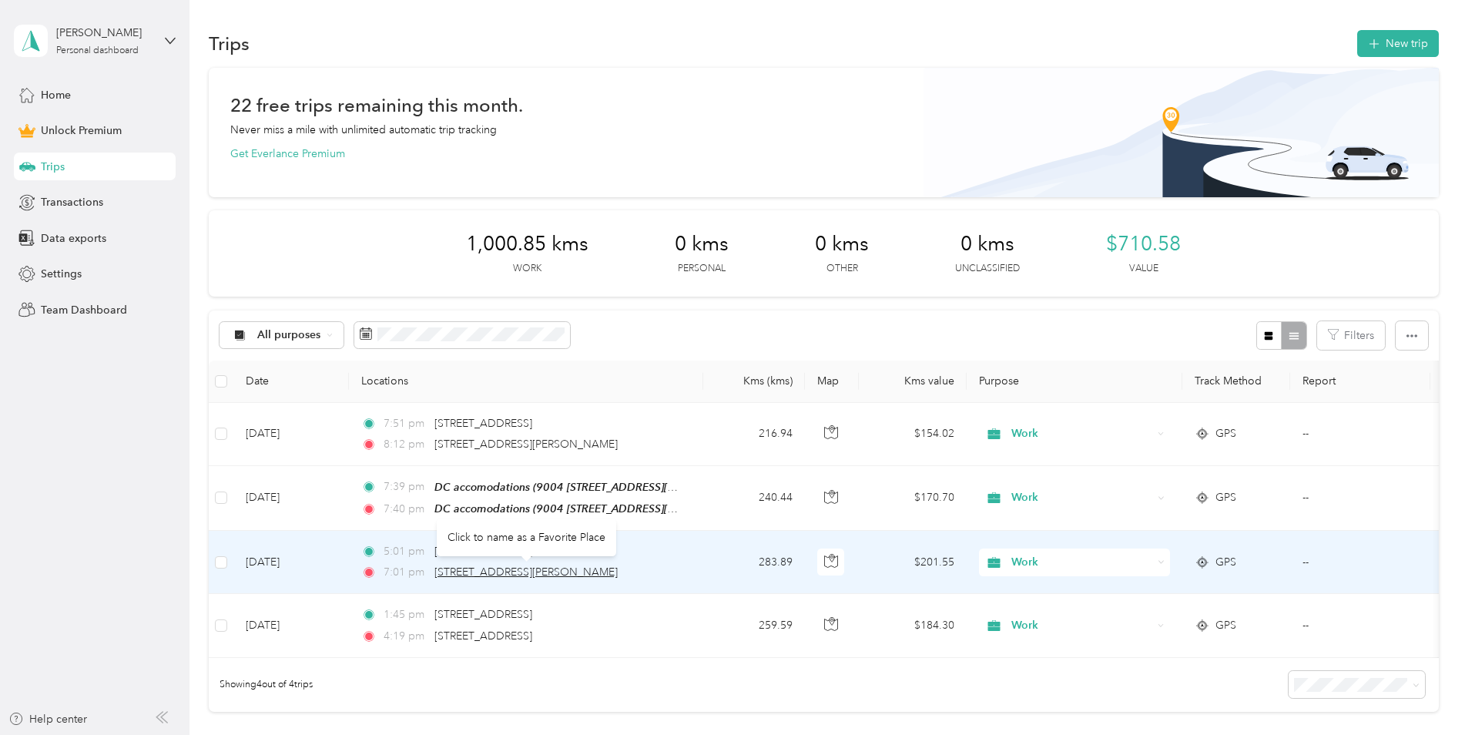
drag, startPoint x: 628, startPoint y: 573, endPoint x: 434, endPoint y: 571, distance: 194.8
click at [434, 571] on div "7:01 pm AB-43, [PERSON_NAME] T0H 1C0, [GEOGRAPHIC_DATA]" at bounding box center [522, 572] width 323 height 17
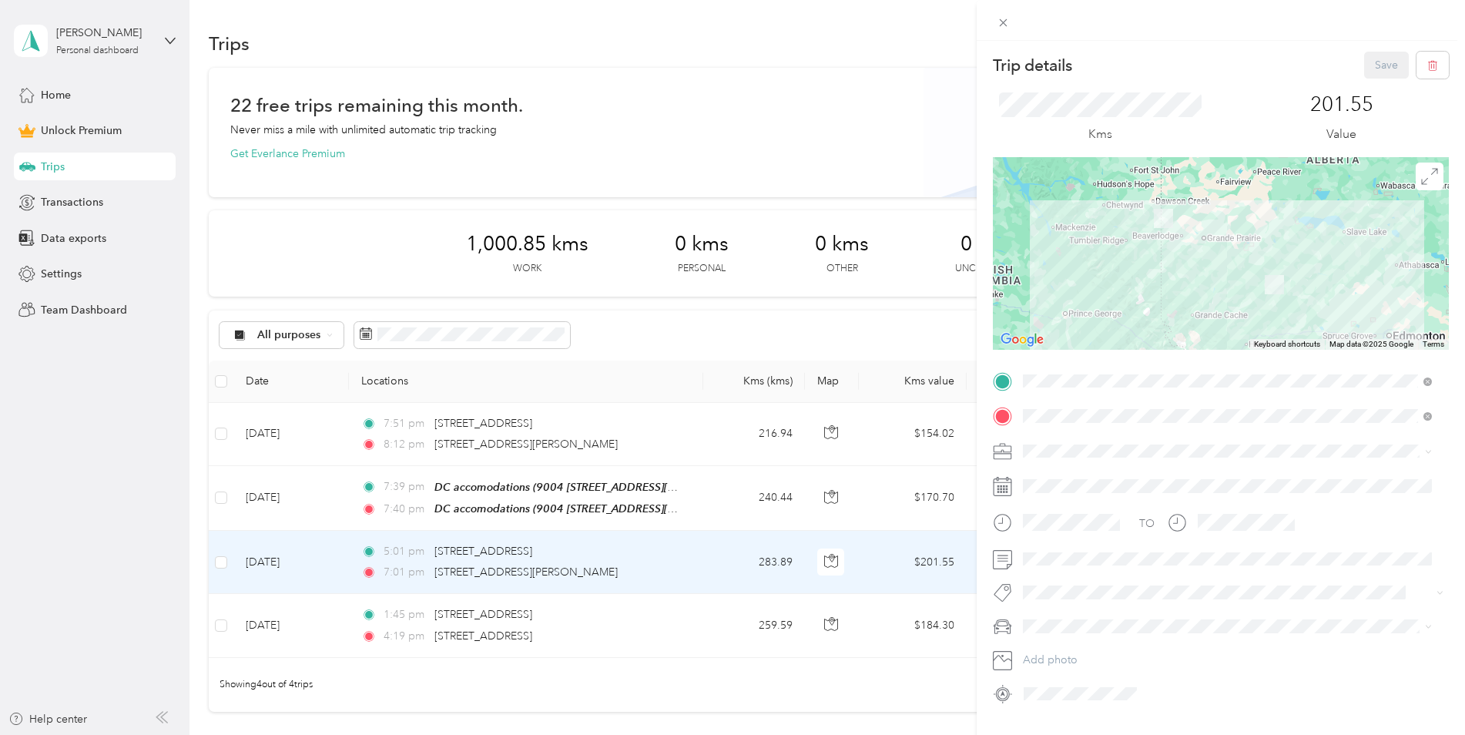
click at [513, 497] on div "Trip details Save This trip cannot be edited because it is either under review,…" at bounding box center [732, 367] width 1465 height 735
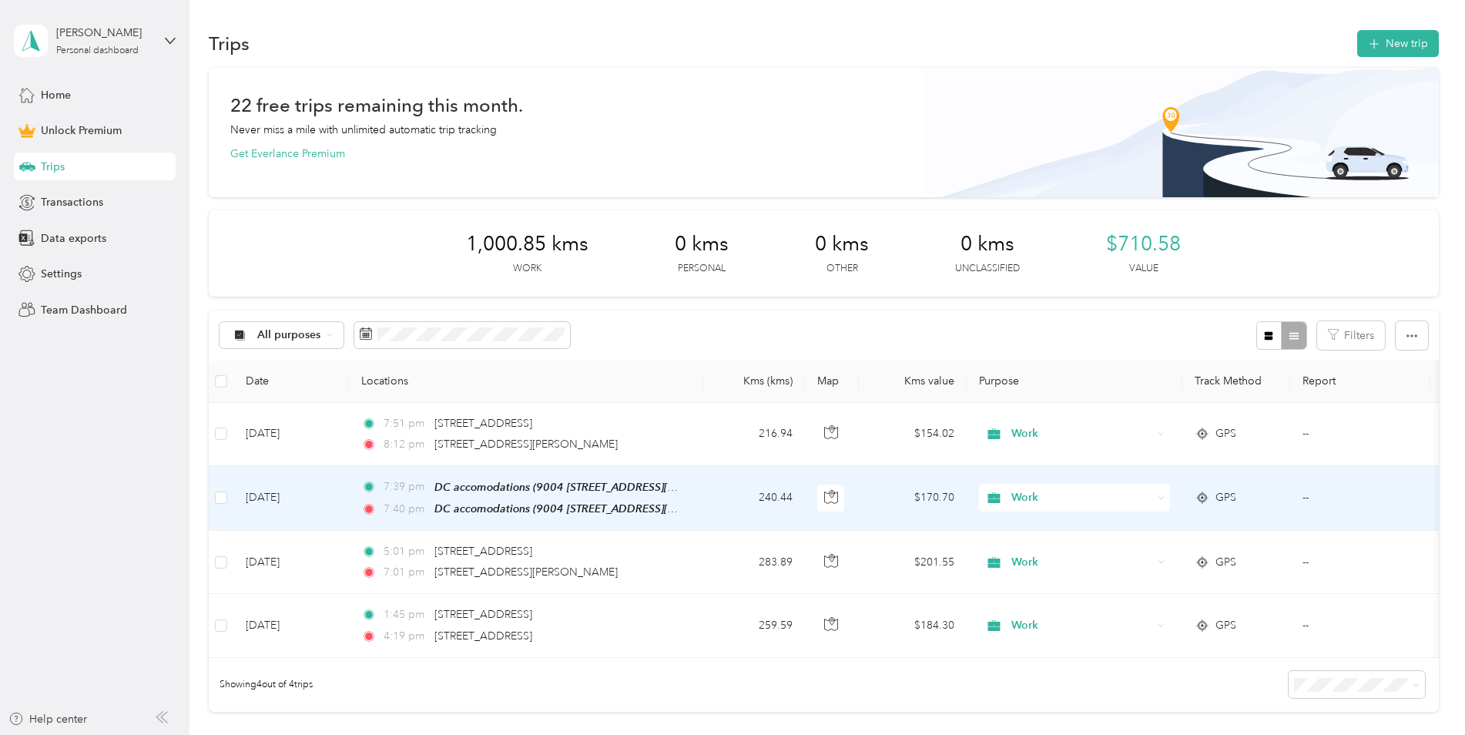
click at [551, 497] on div "7:39 pm DC accomodations (9004 [STREET_ADDRESS][GEOGRAPHIC_DATA]) 7:40 pm DC ac…" at bounding box center [522, 497] width 323 height 39
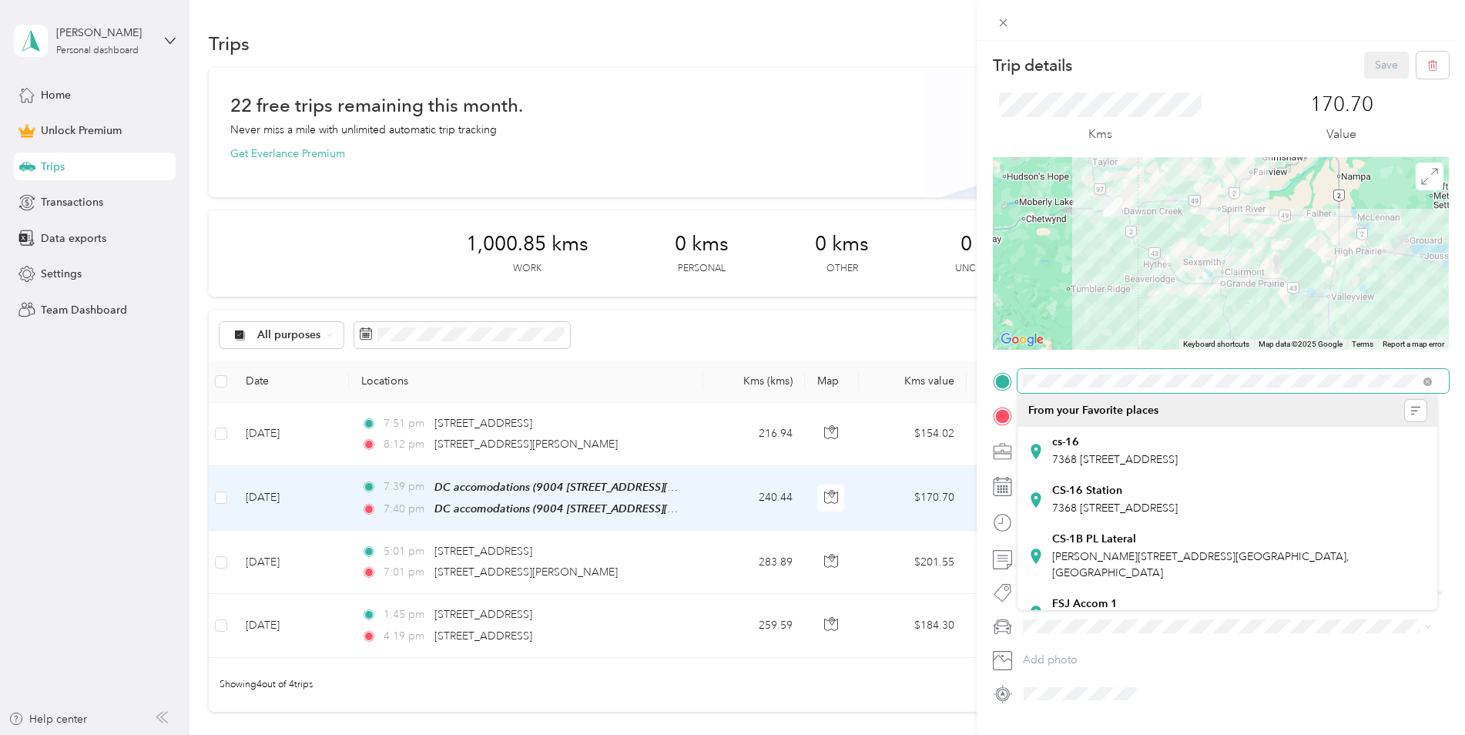
scroll to position [0, 124]
click at [1449, 390] on form "Trip details Save This trip cannot be edited because it is either under review,…" at bounding box center [1220, 379] width 488 height 654
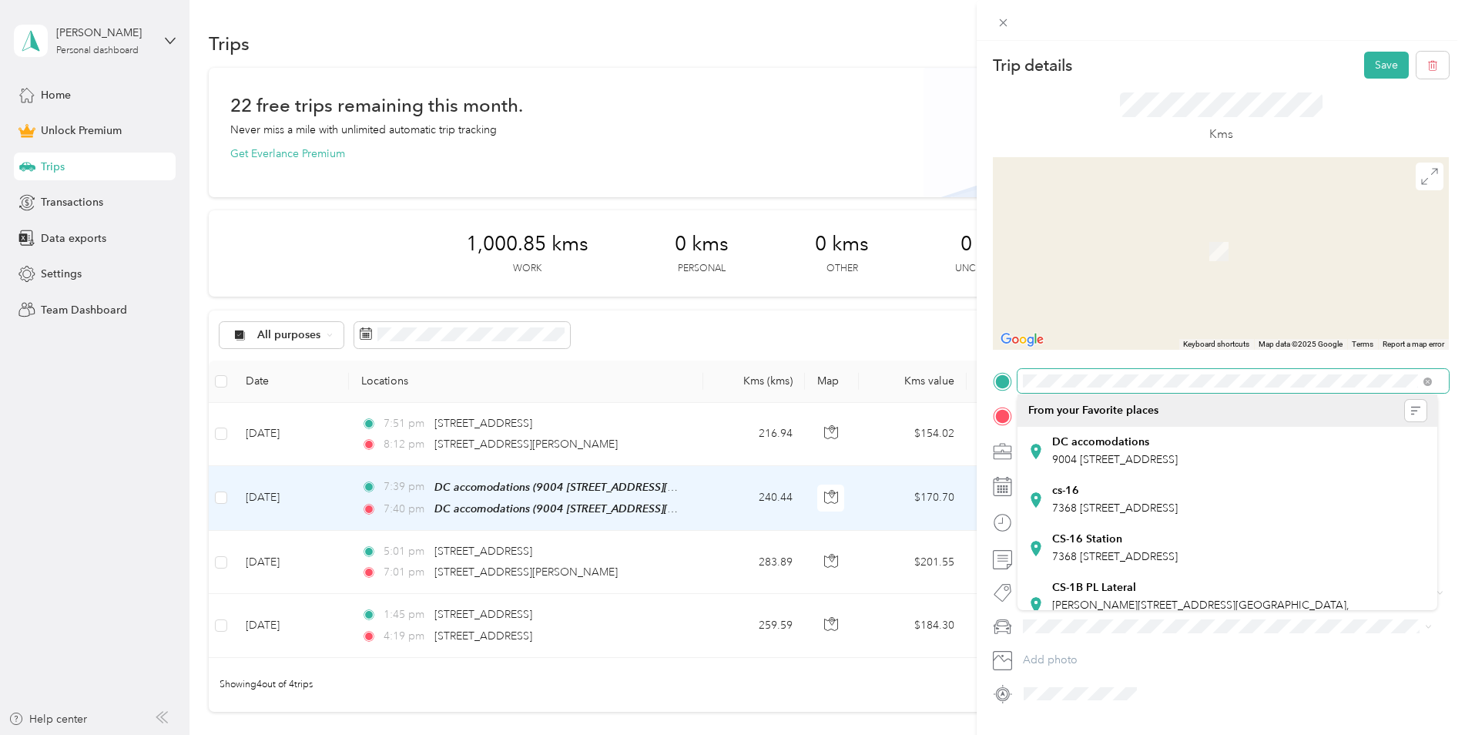
scroll to position [0, 0]
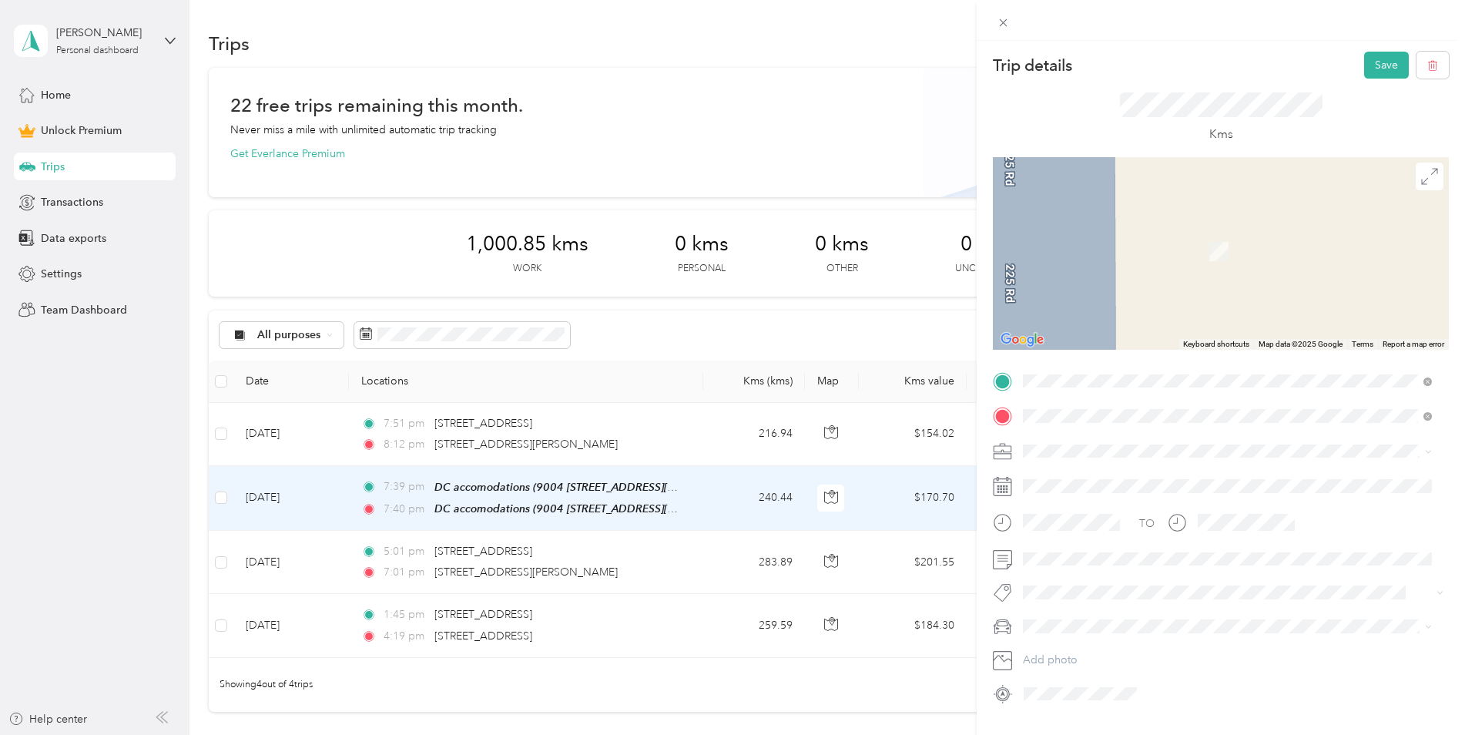
click at [1174, 444] on span "T0H 1C0 [PERSON_NAME][GEOGRAPHIC_DATA], [GEOGRAPHIC_DATA]" at bounding box center [1208, 443] width 313 height 27
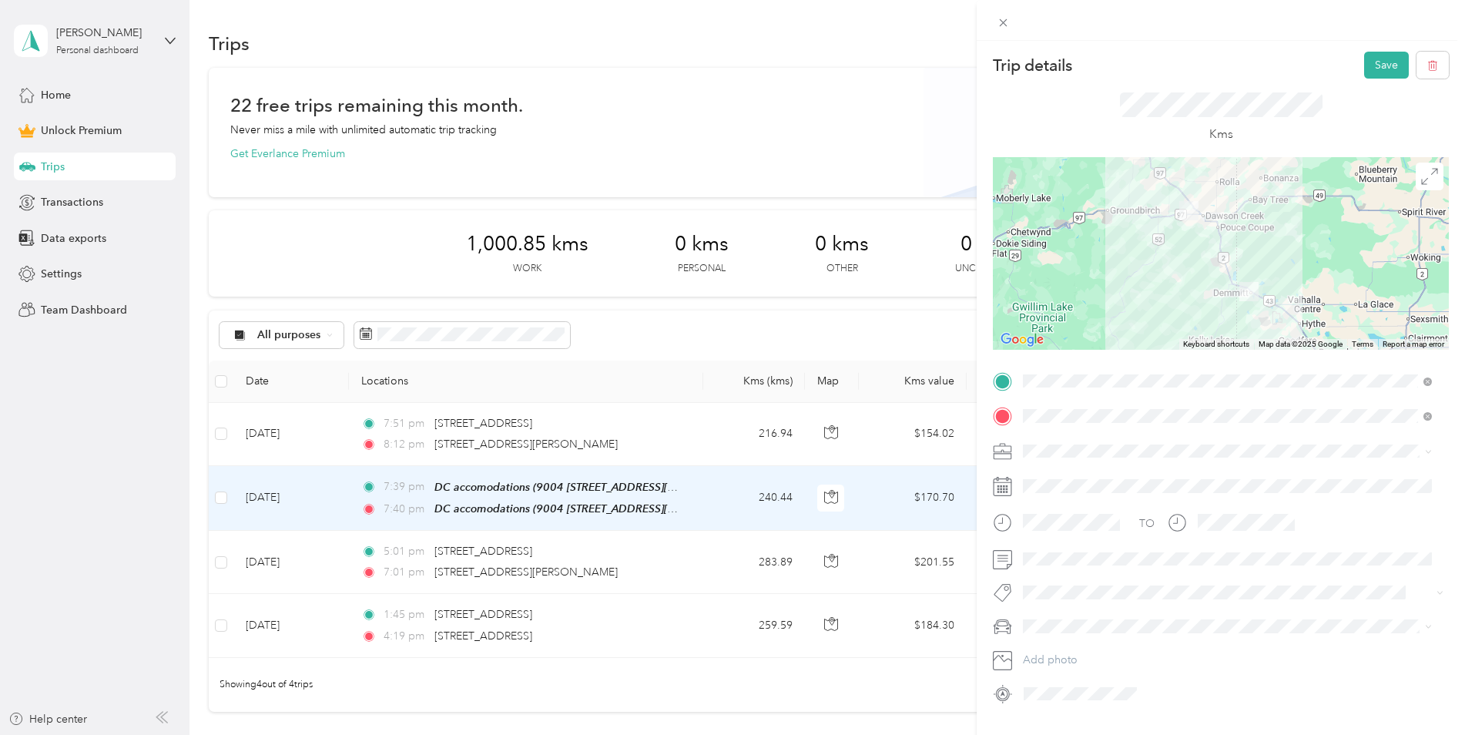
click at [534, 435] on div "Trip details Save This trip cannot be edited because it is either under review,…" at bounding box center [732, 367] width 1465 height 735
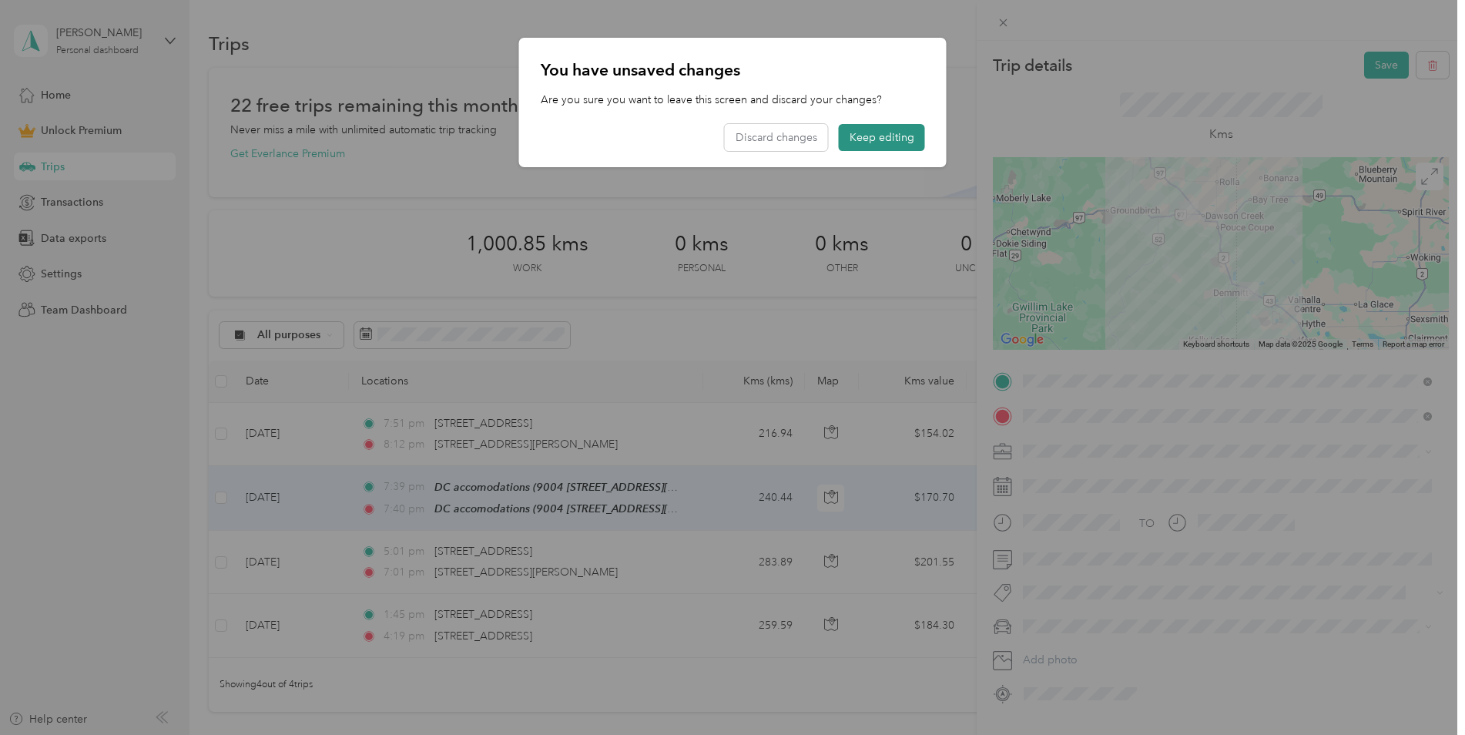
click at [891, 143] on button "Keep editing" at bounding box center [882, 137] width 86 height 27
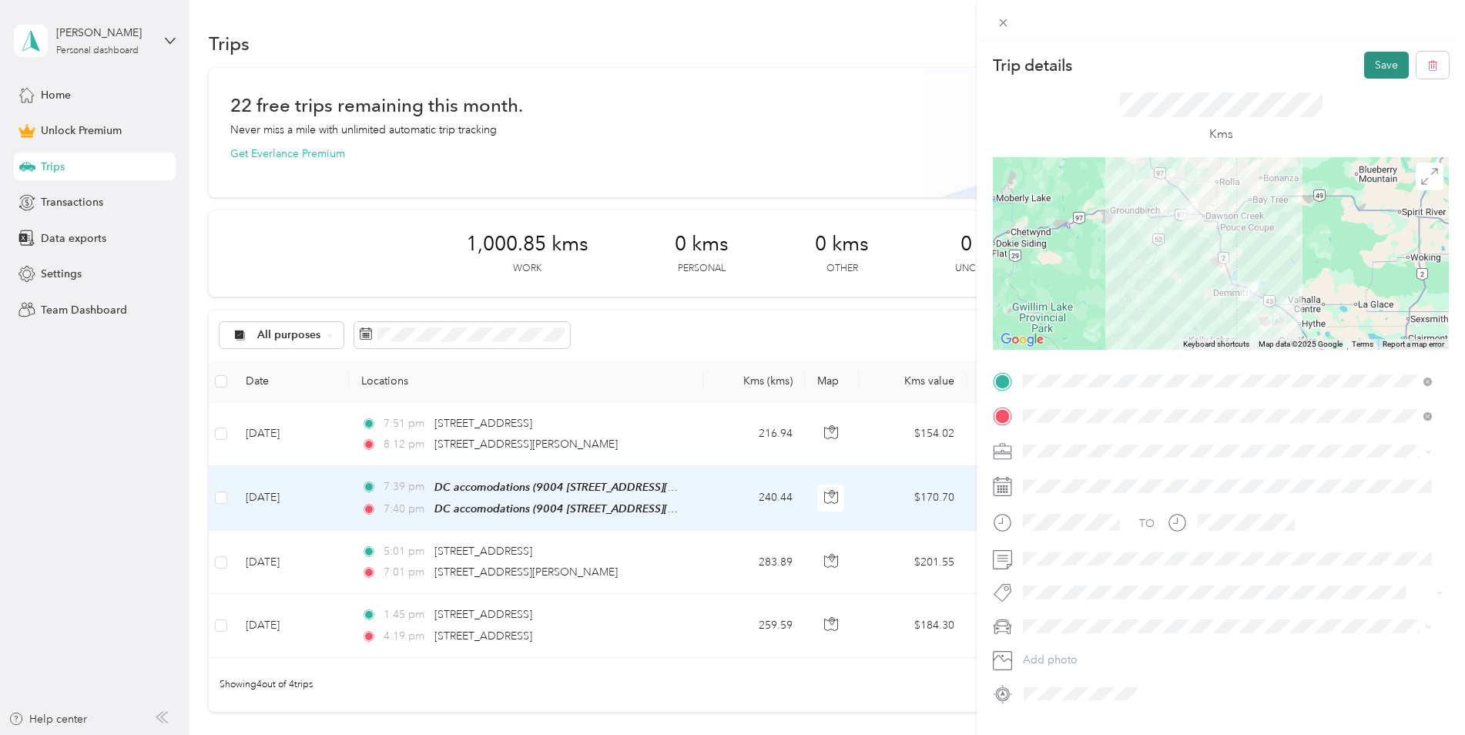
click at [1385, 69] on button "Save" at bounding box center [1386, 65] width 45 height 27
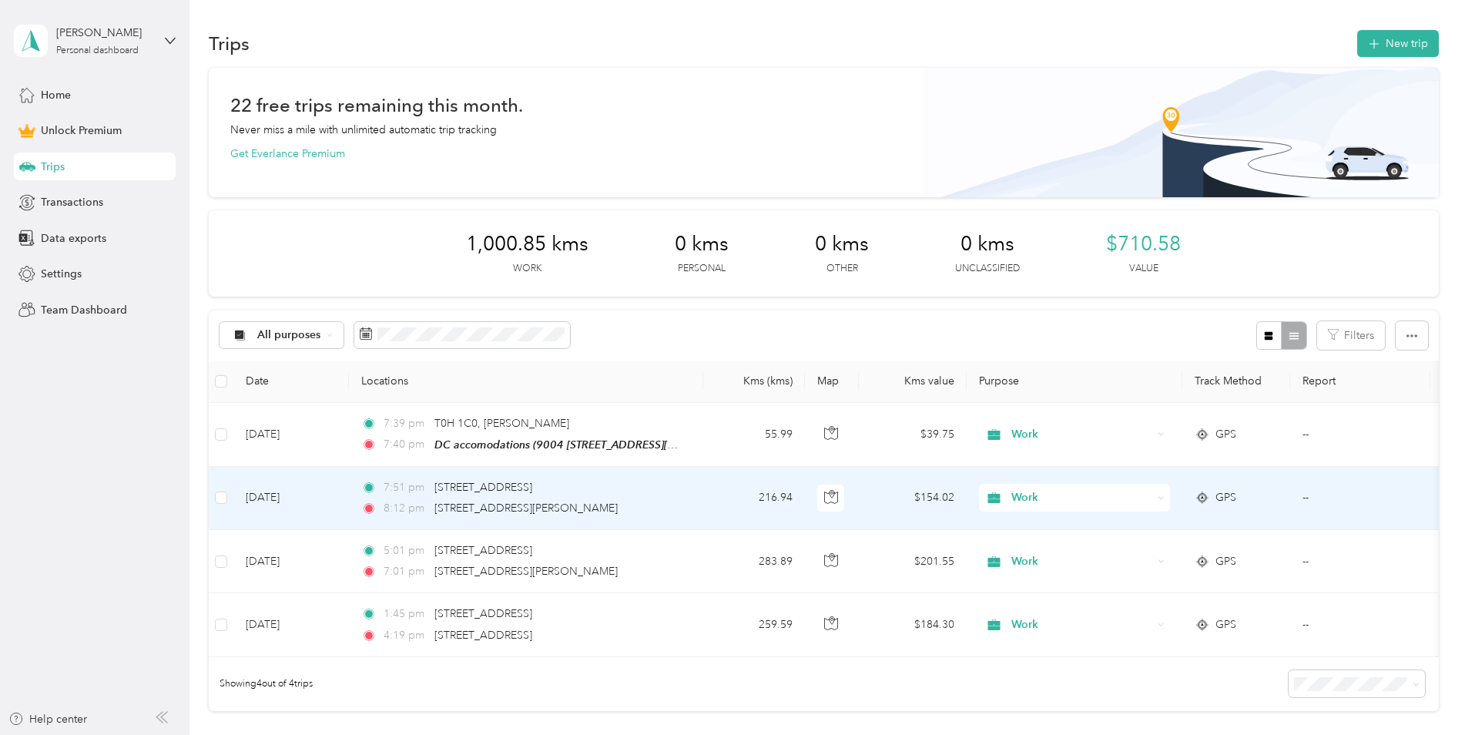
click at [702, 496] on td "7:51 pm [STREET_ADDRESS] 8:12 pm [STREET_ADDRESS][PERSON_NAME]" at bounding box center [526, 498] width 354 height 63
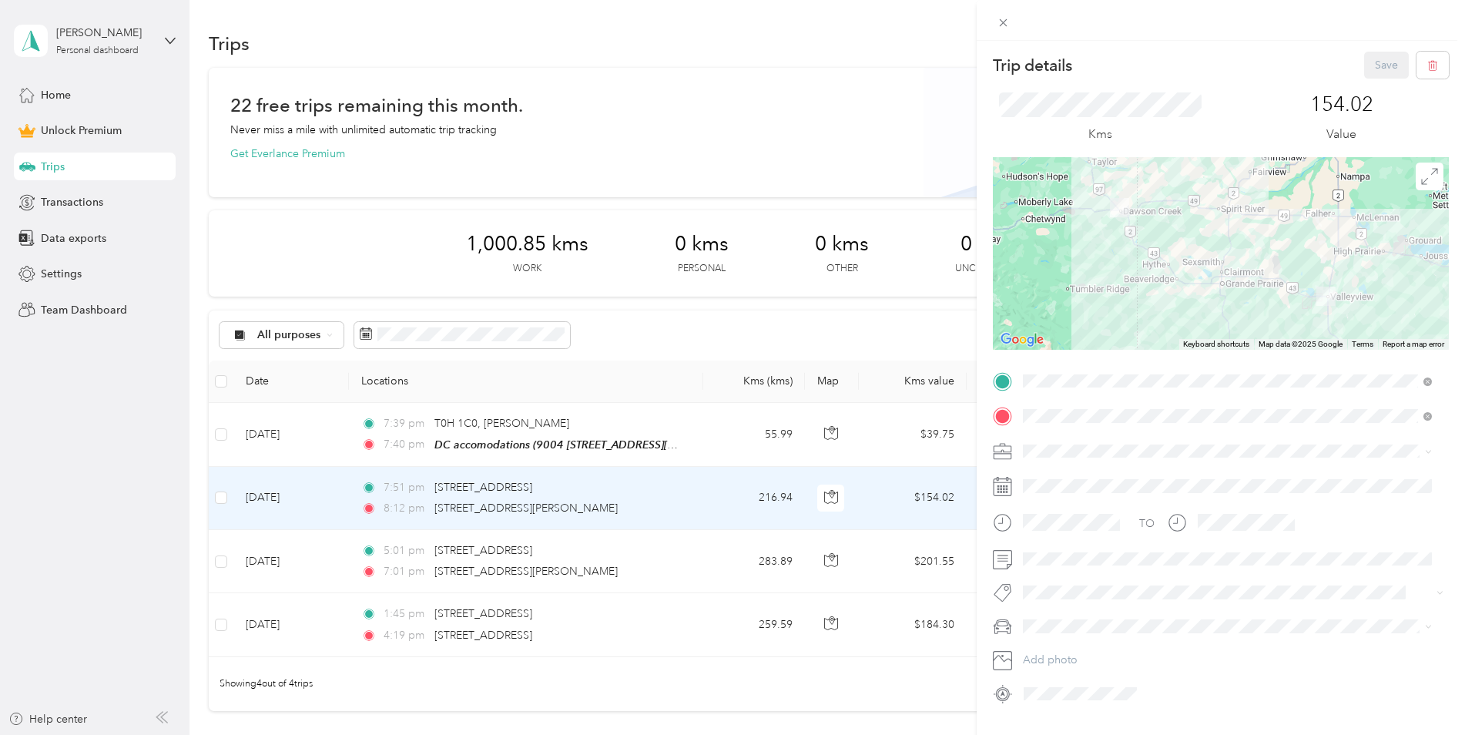
click at [1062, 449] on div "DC accomodations 9004 [STREET_ADDRESS][GEOGRAPHIC_DATA], [GEOGRAPHIC_DATA]" at bounding box center [1115, 451] width 126 height 32
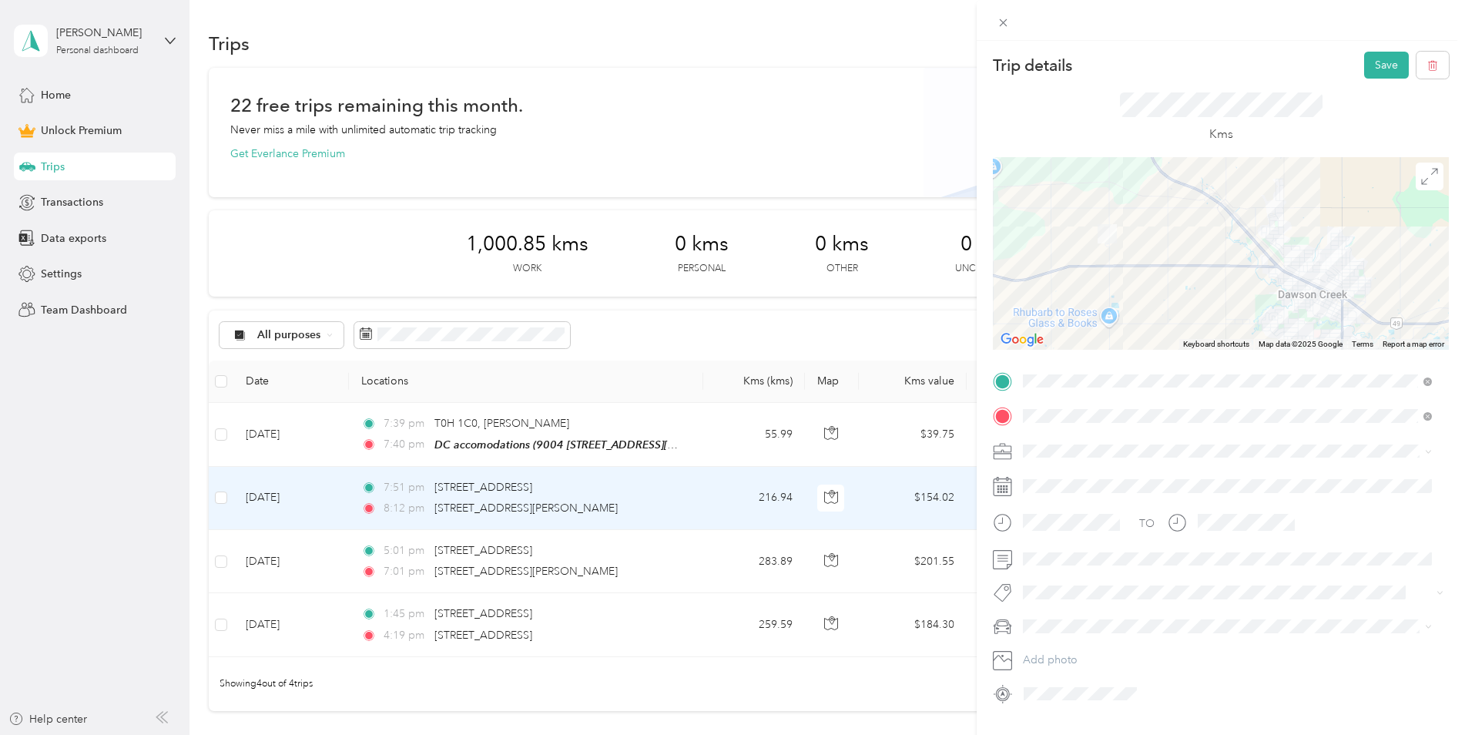
click at [1174, 206] on div at bounding box center [1221, 253] width 456 height 193
click at [1183, 286] on div at bounding box center [1221, 253] width 456 height 193
click at [1235, 221] on div at bounding box center [1221, 253] width 456 height 193
click at [1234, 226] on div at bounding box center [1221, 253] width 456 height 193
click at [1235, 207] on div at bounding box center [1221, 253] width 456 height 193
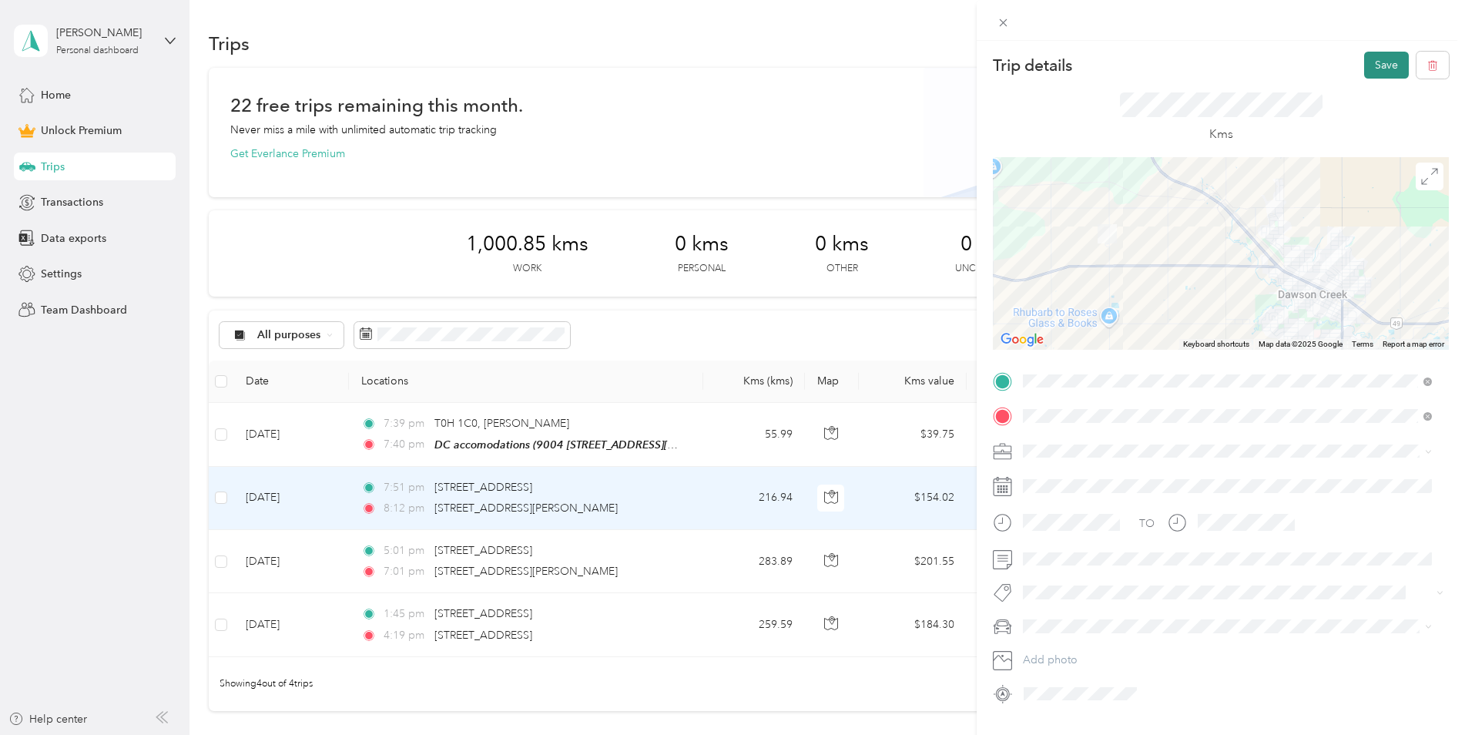
click at [1364, 69] on button "Save" at bounding box center [1386, 65] width 45 height 27
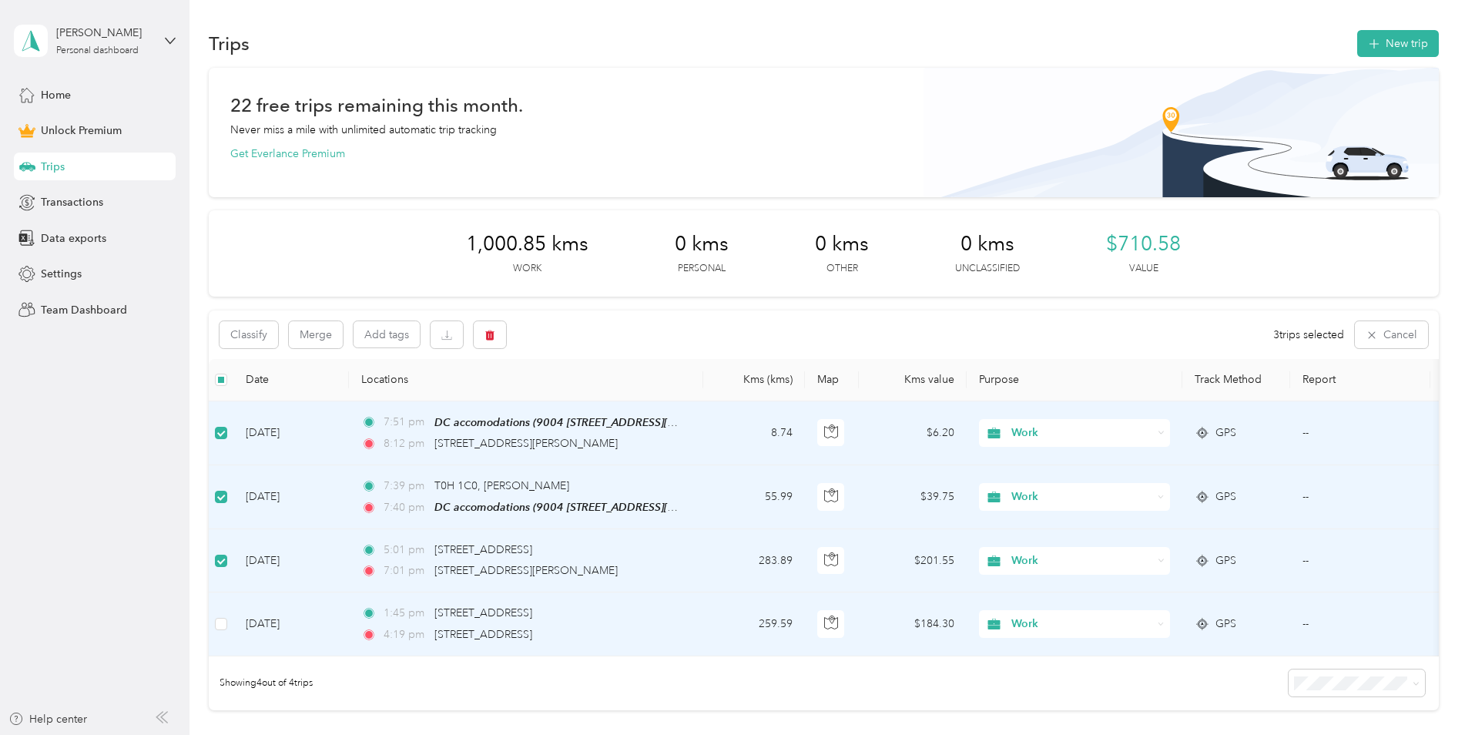
click at [229, 619] on td at bounding box center [221, 623] width 25 height 63
click at [331, 340] on button "Merge" at bounding box center [316, 334] width 54 height 27
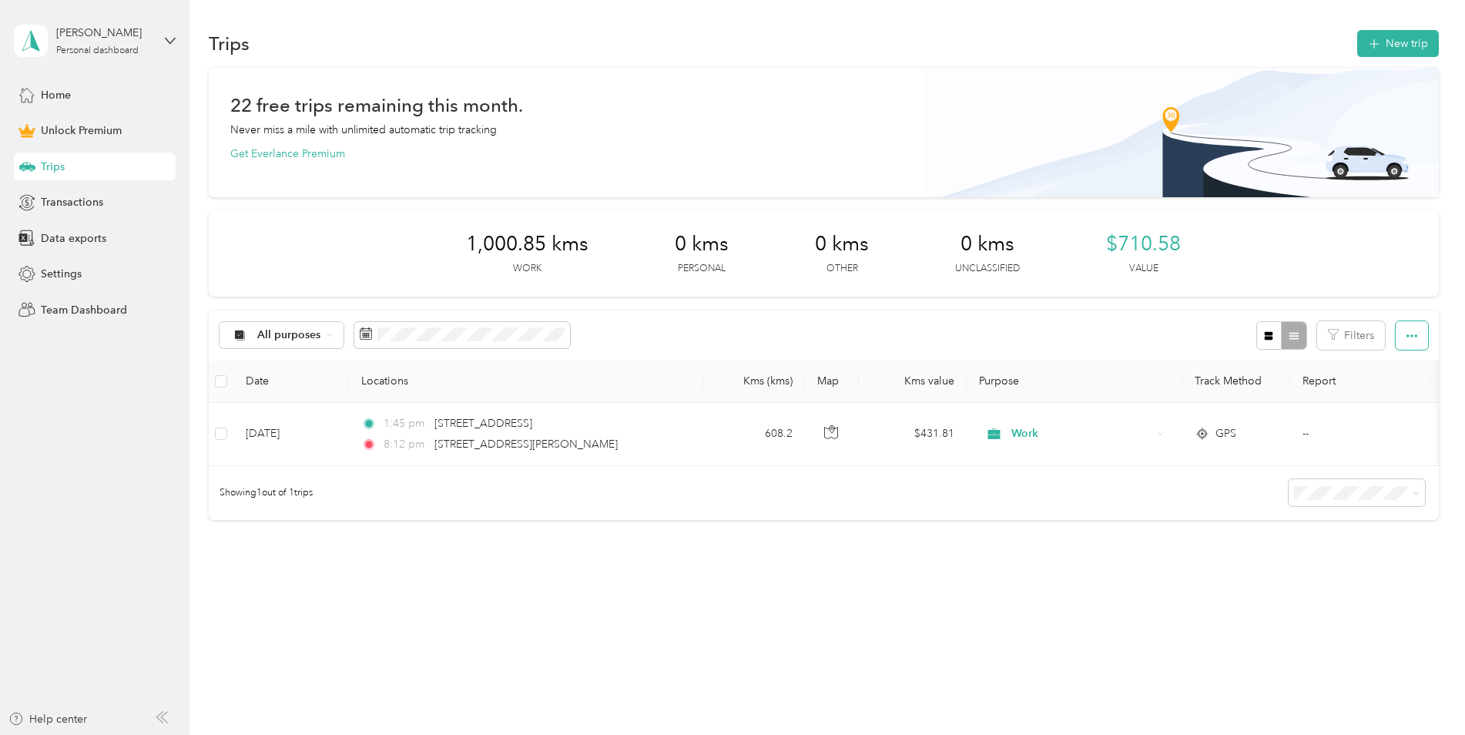
click at [1398, 338] on button "button" at bounding box center [1411, 335] width 32 height 28
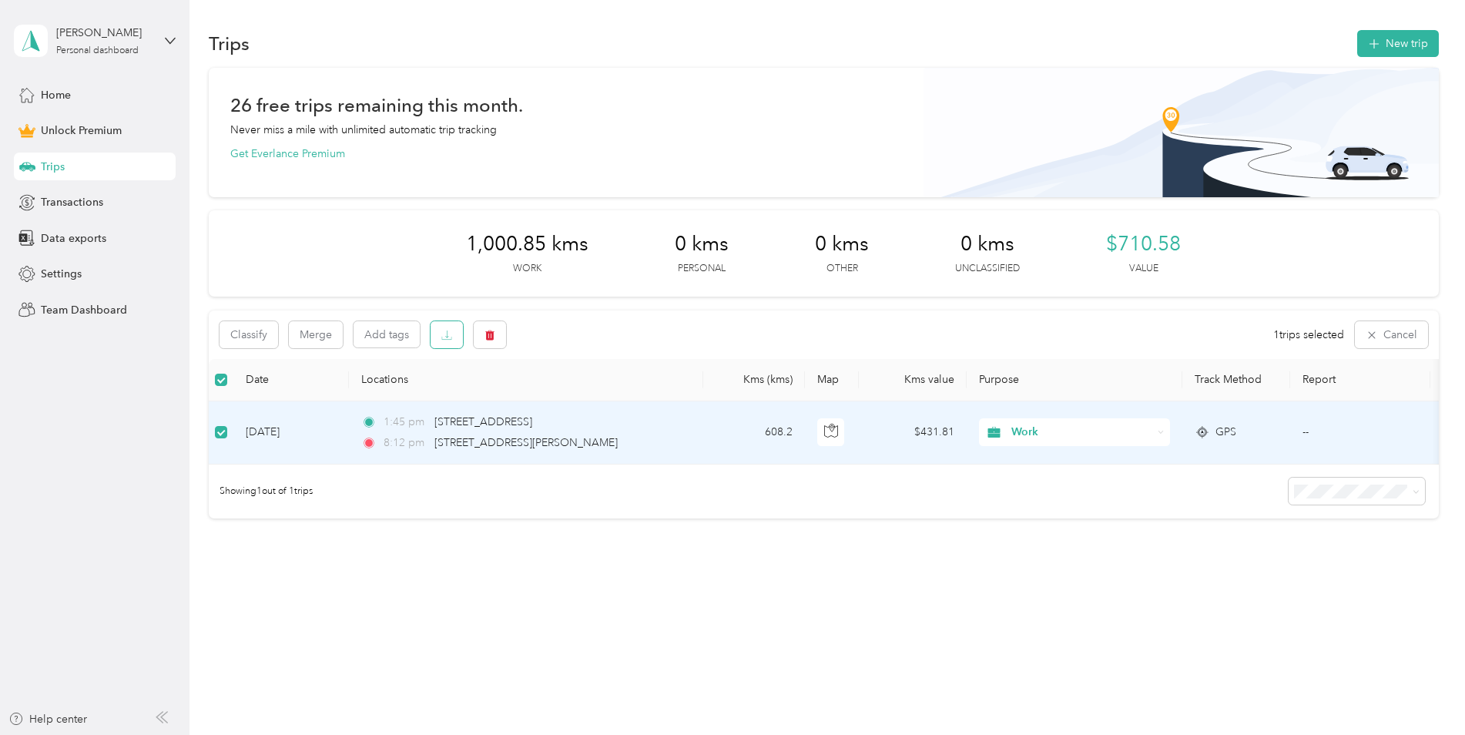
click at [444, 334] on icon "button" at bounding box center [446, 335] width 11 height 11
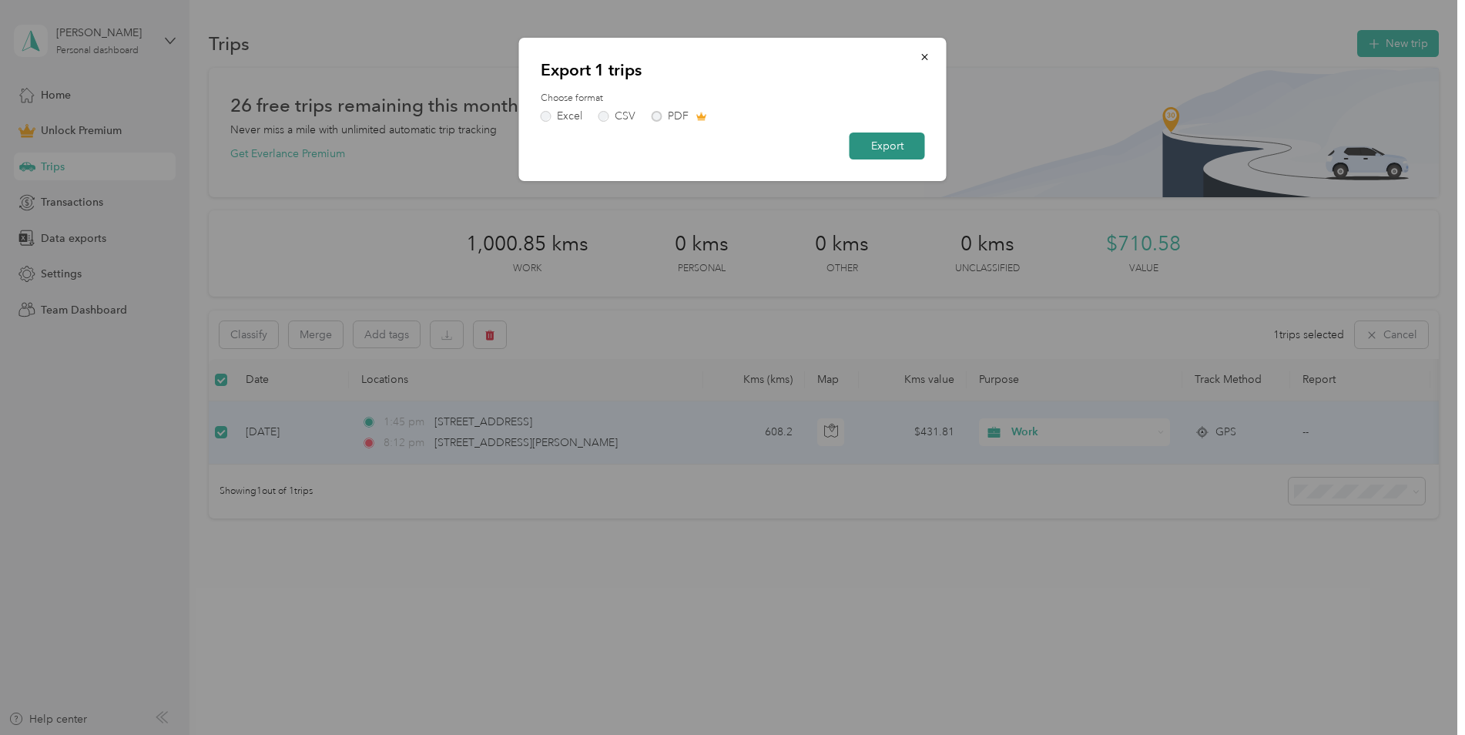
click at [866, 149] on button "Export" at bounding box center [886, 145] width 75 height 27
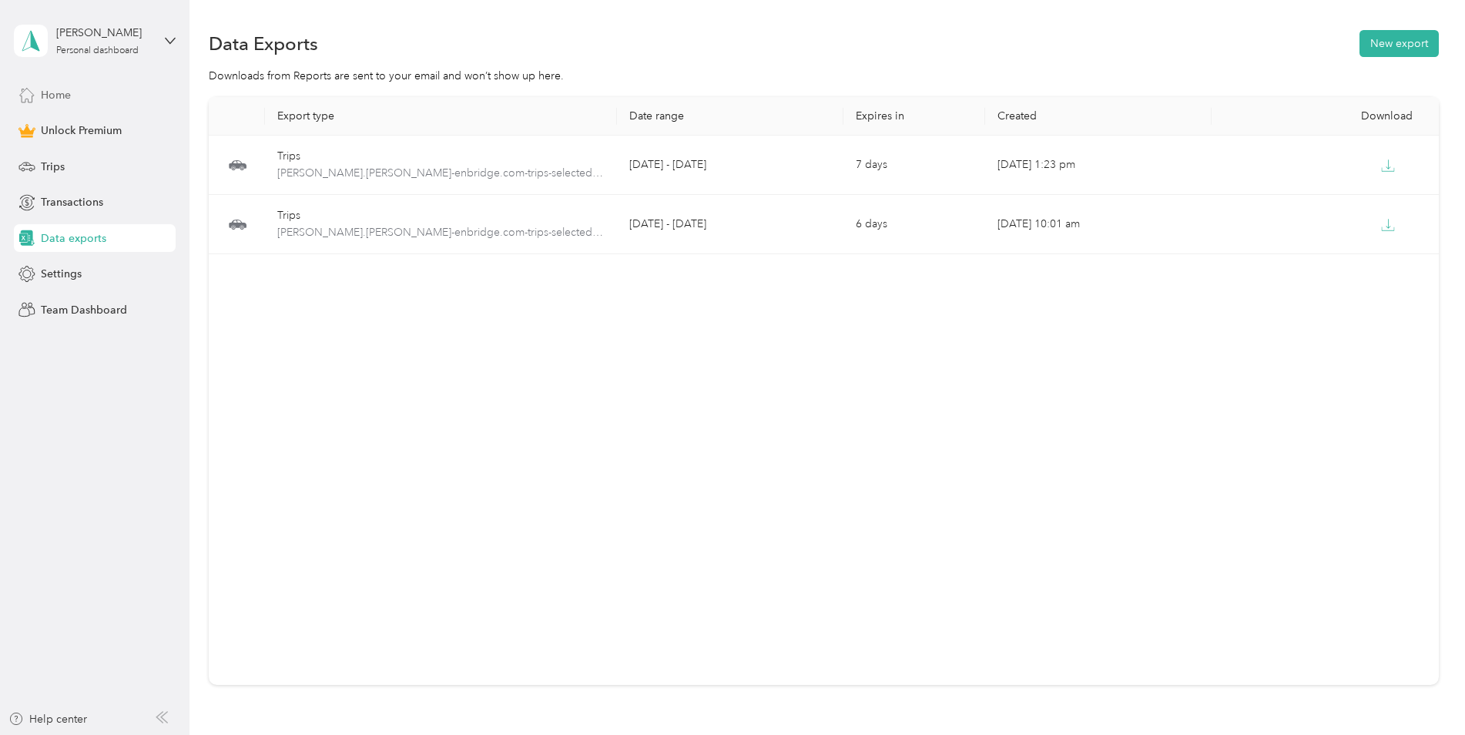
click at [39, 94] on div "Home" at bounding box center [95, 95] width 162 height 28
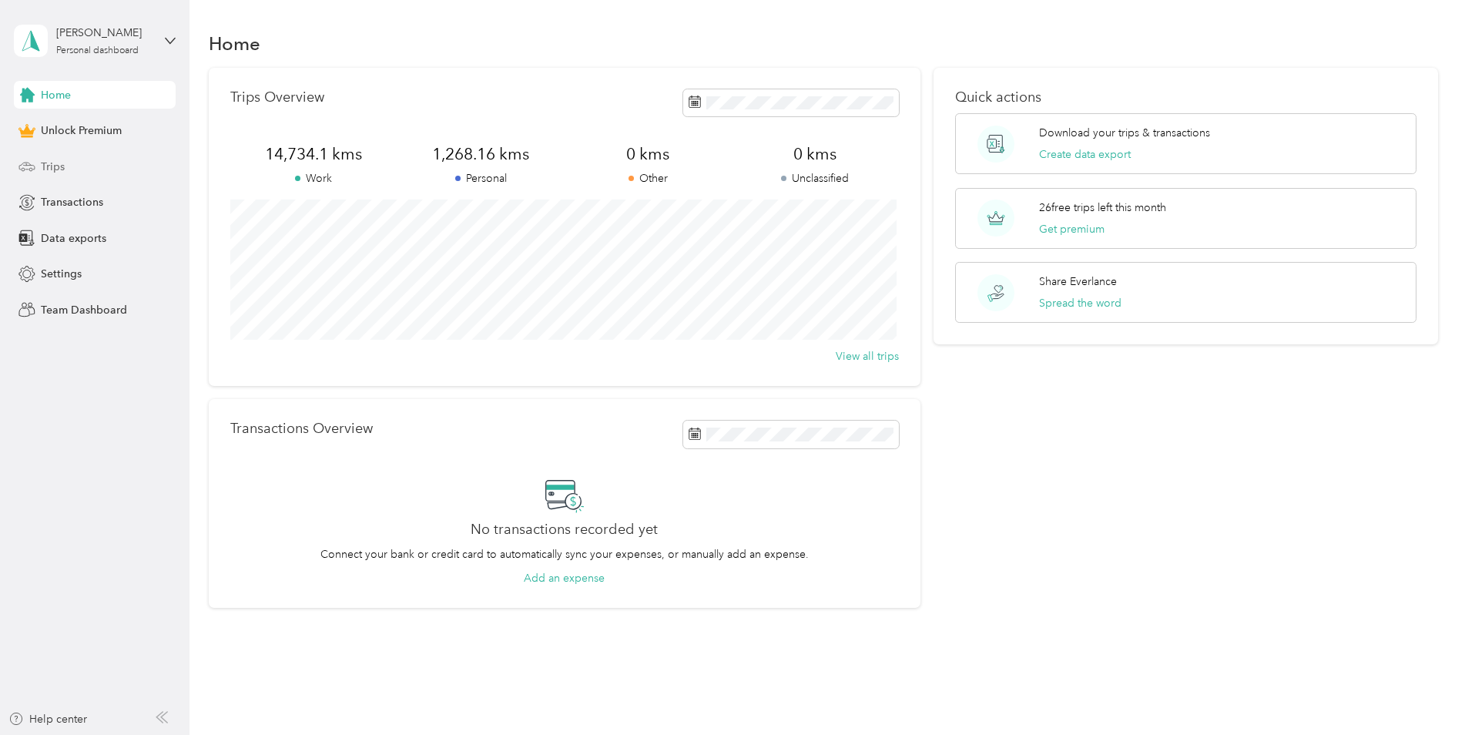
click at [52, 161] on span "Trips" at bounding box center [53, 167] width 24 height 16
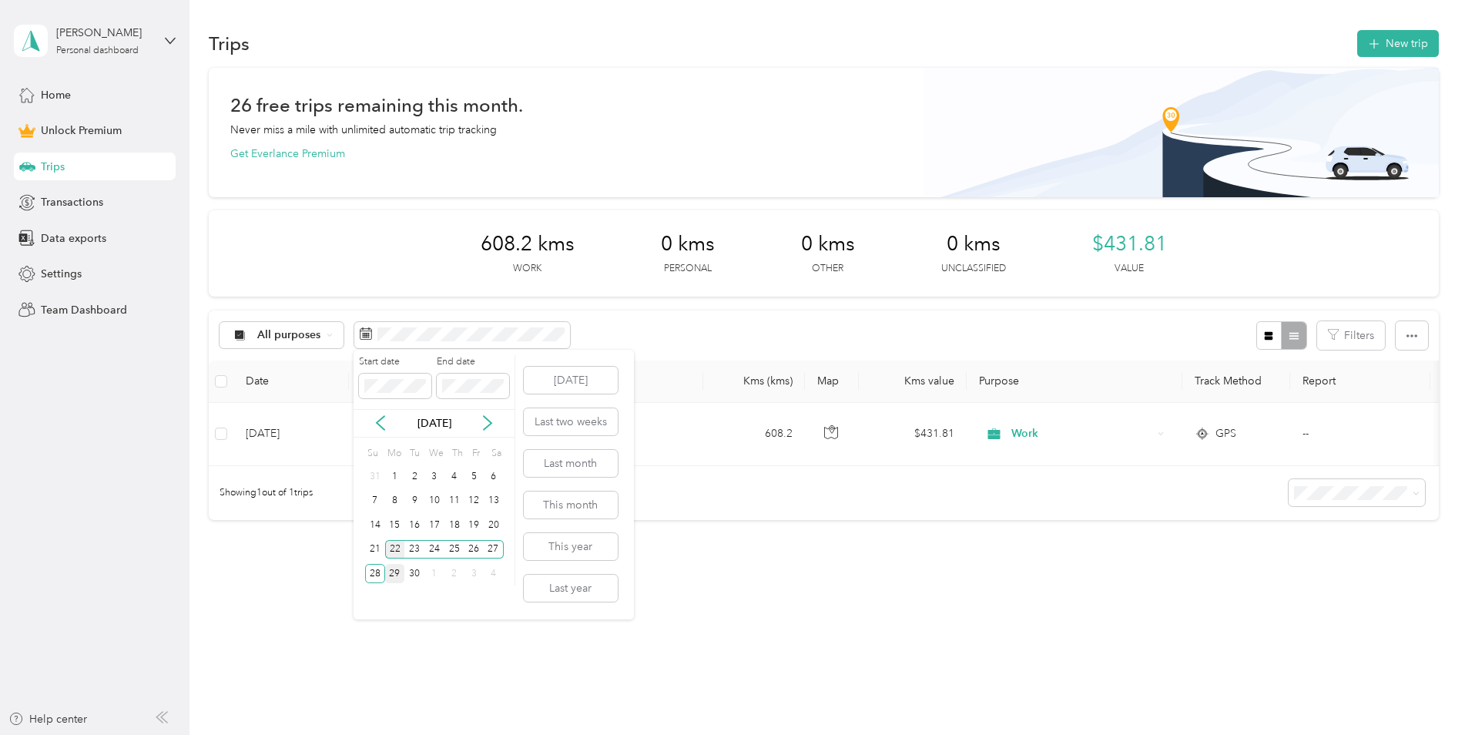
click at [394, 548] on div "22" at bounding box center [395, 549] width 20 height 19
click at [380, 575] on div "28" at bounding box center [375, 573] width 20 height 19
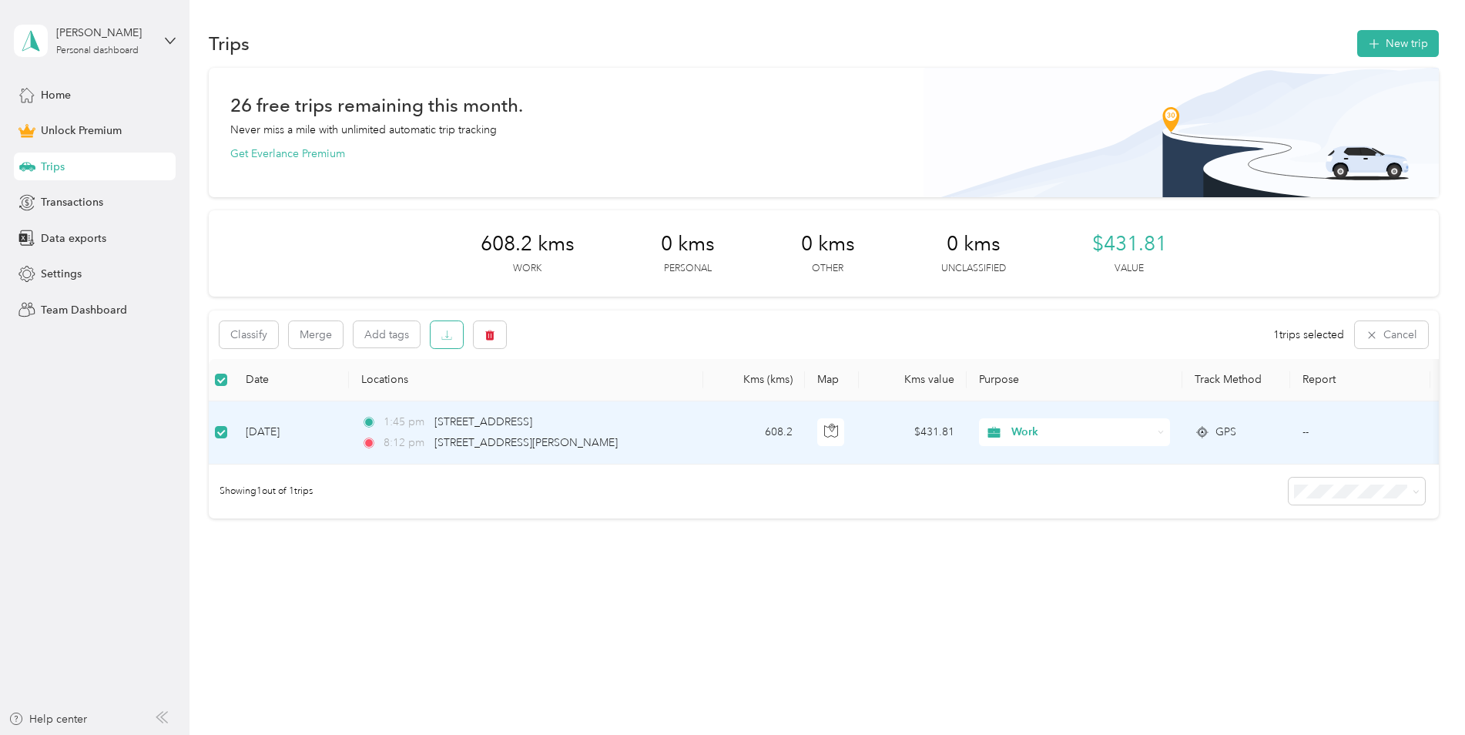
click at [440, 339] on button "button" at bounding box center [446, 334] width 32 height 27
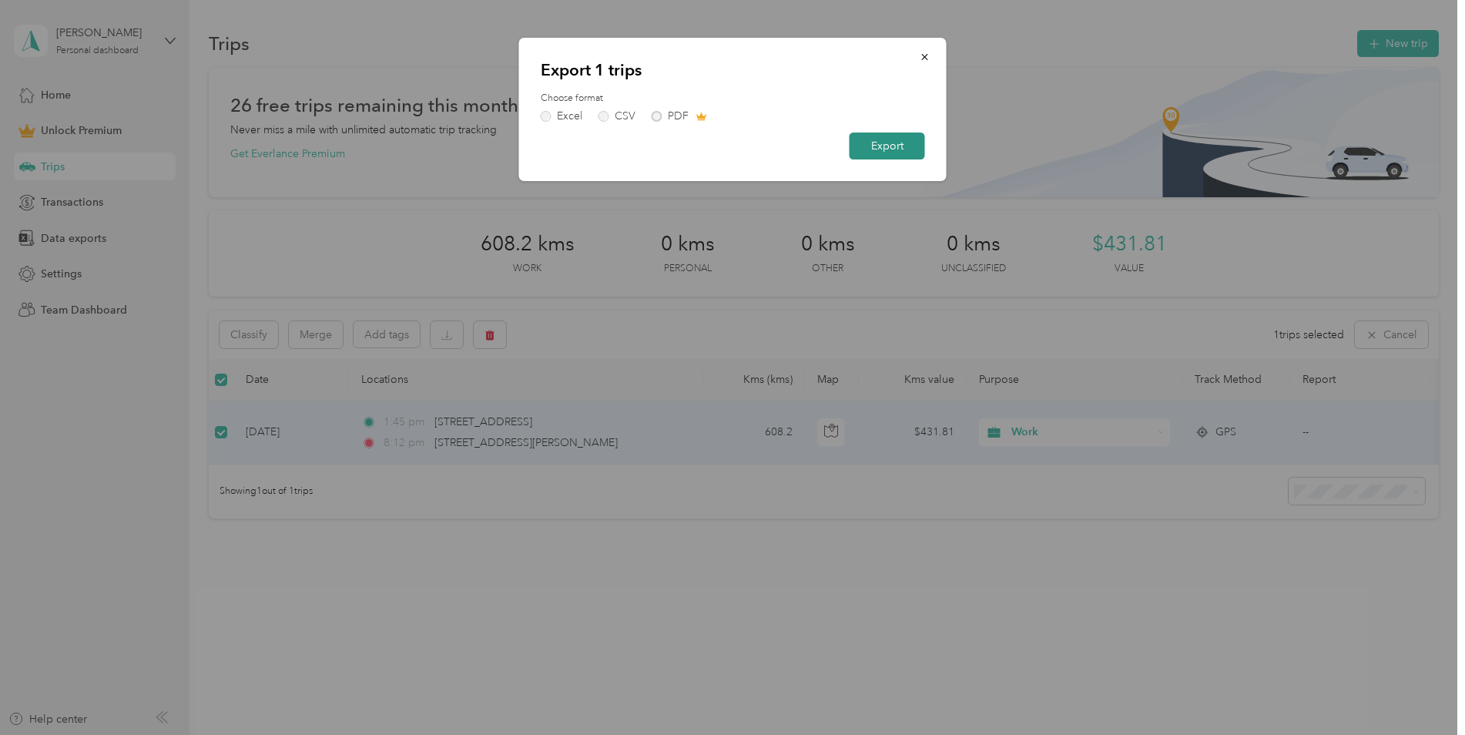
click at [879, 149] on button "Export" at bounding box center [886, 145] width 75 height 27
